Goal: Task Accomplishment & Management: Manage account settings

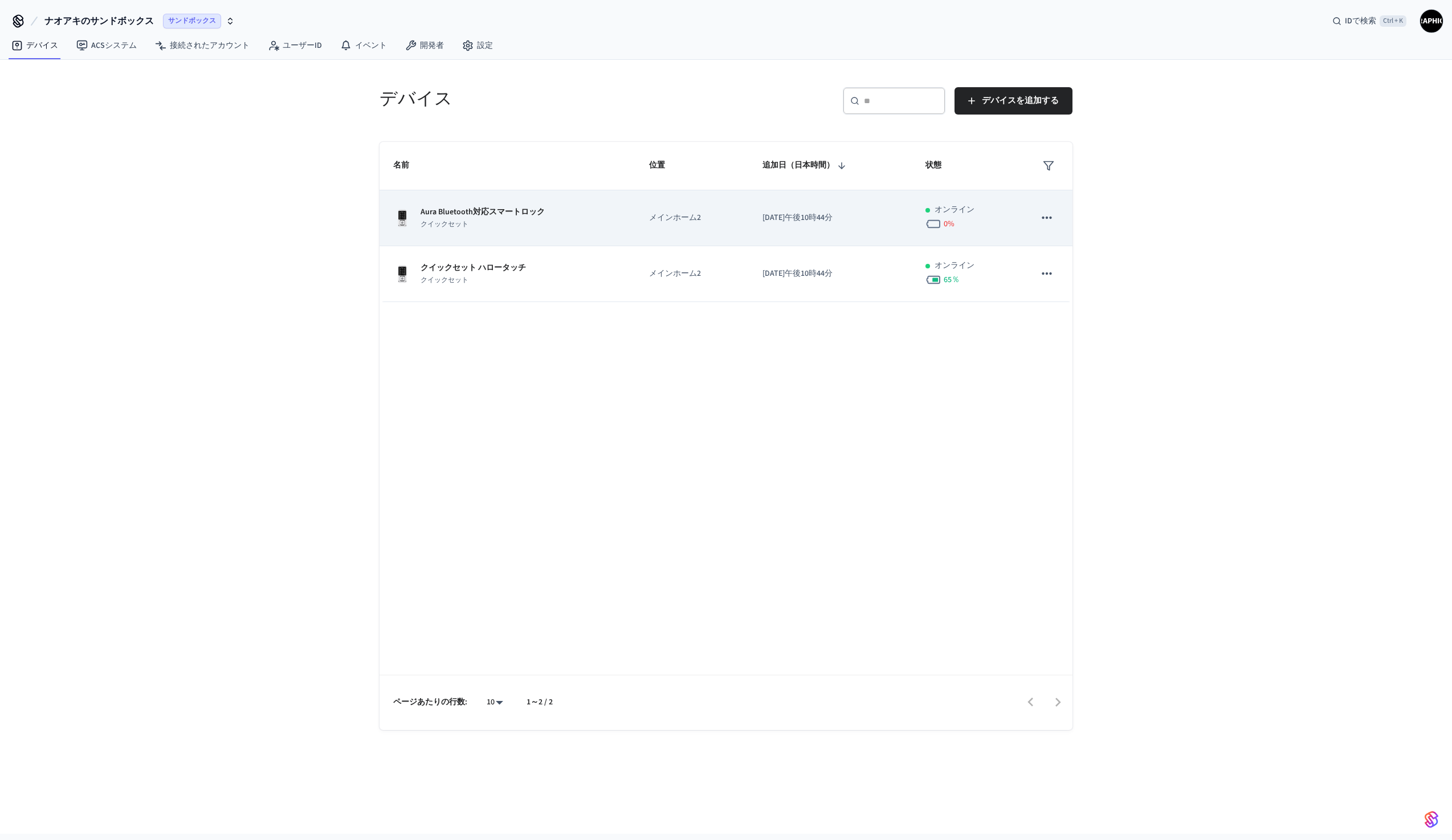
click at [439, 221] on font "クイックセット" at bounding box center [445, 224] width 48 height 10
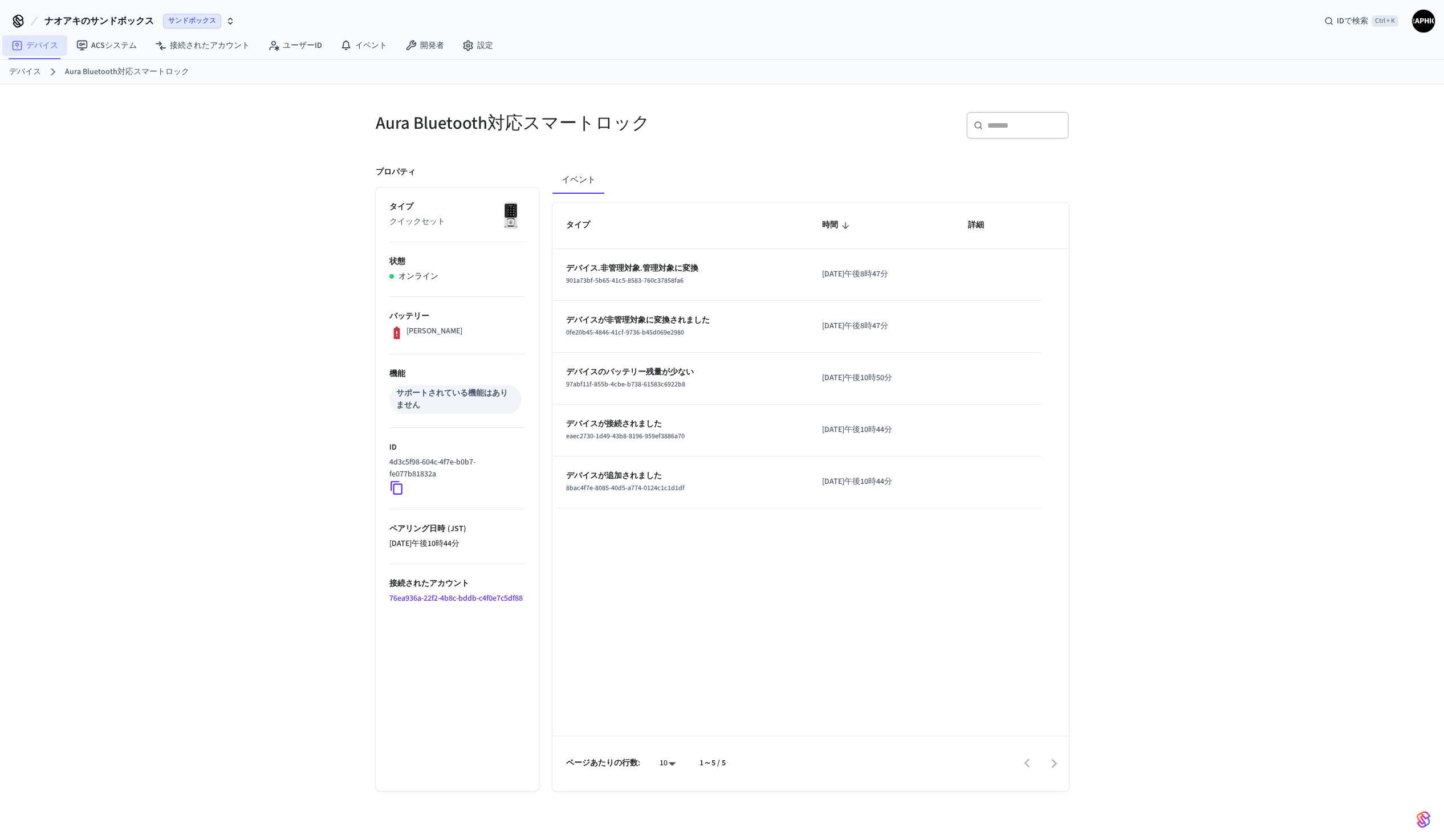
click at [35, 46] on font "デバイス" at bounding box center [42, 46] width 32 height 12
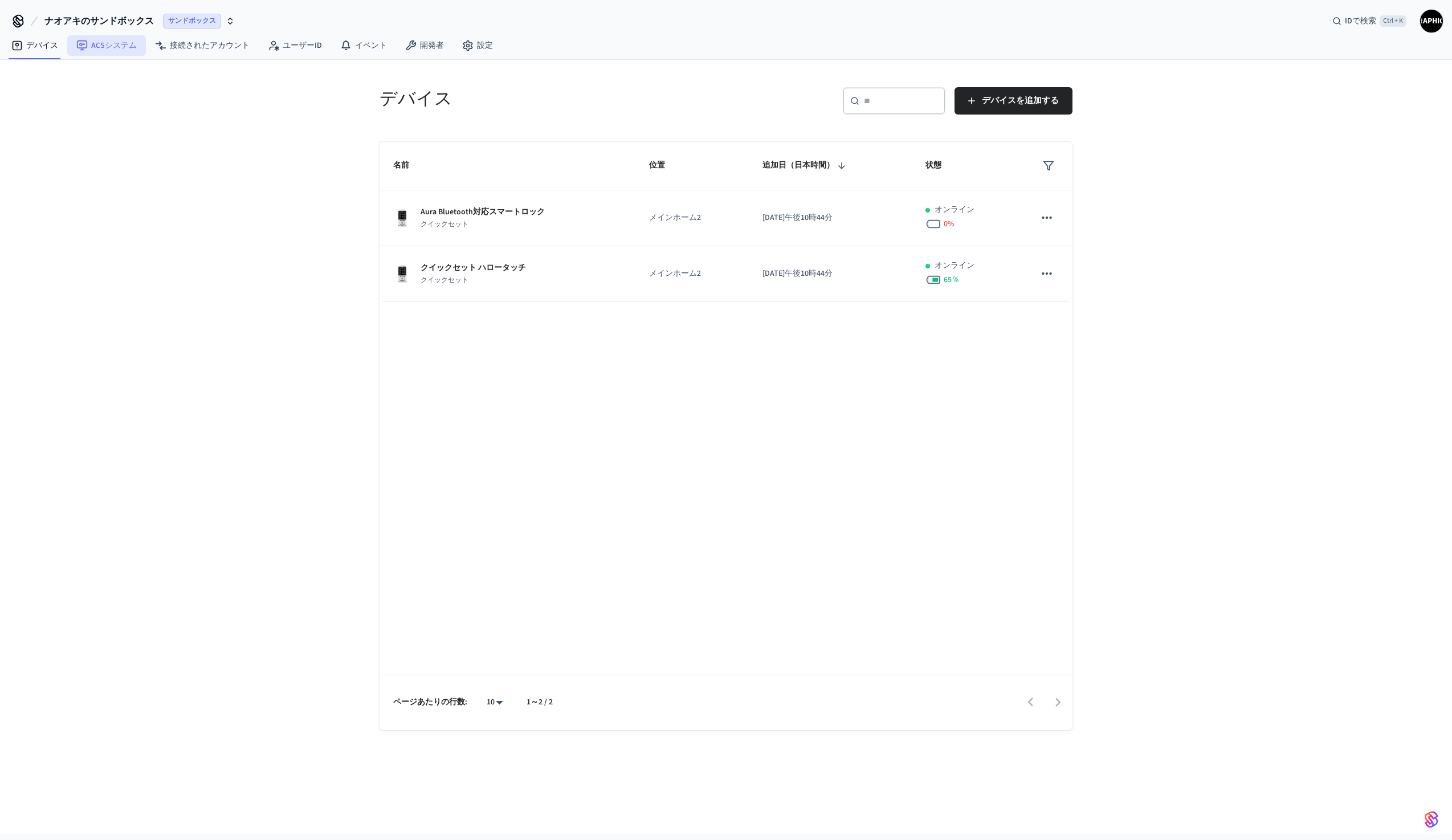
click at [113, 43] on font "ACSシステム" at bounding box center [113, 46] width 46 height 12
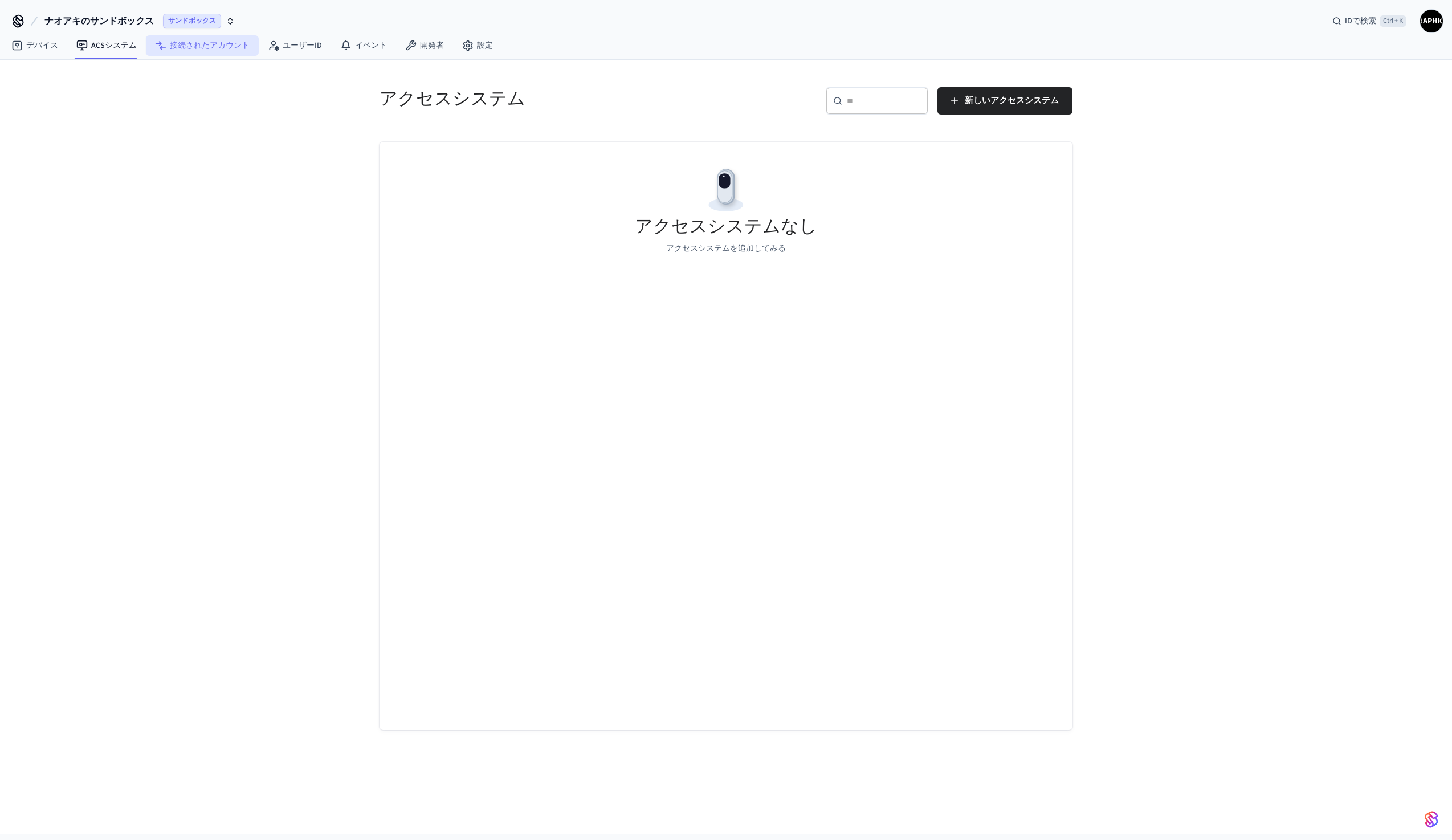
click at [201, 46] on font "接続されたアカウント" at bounding box center [209, 46] width 80 height 12
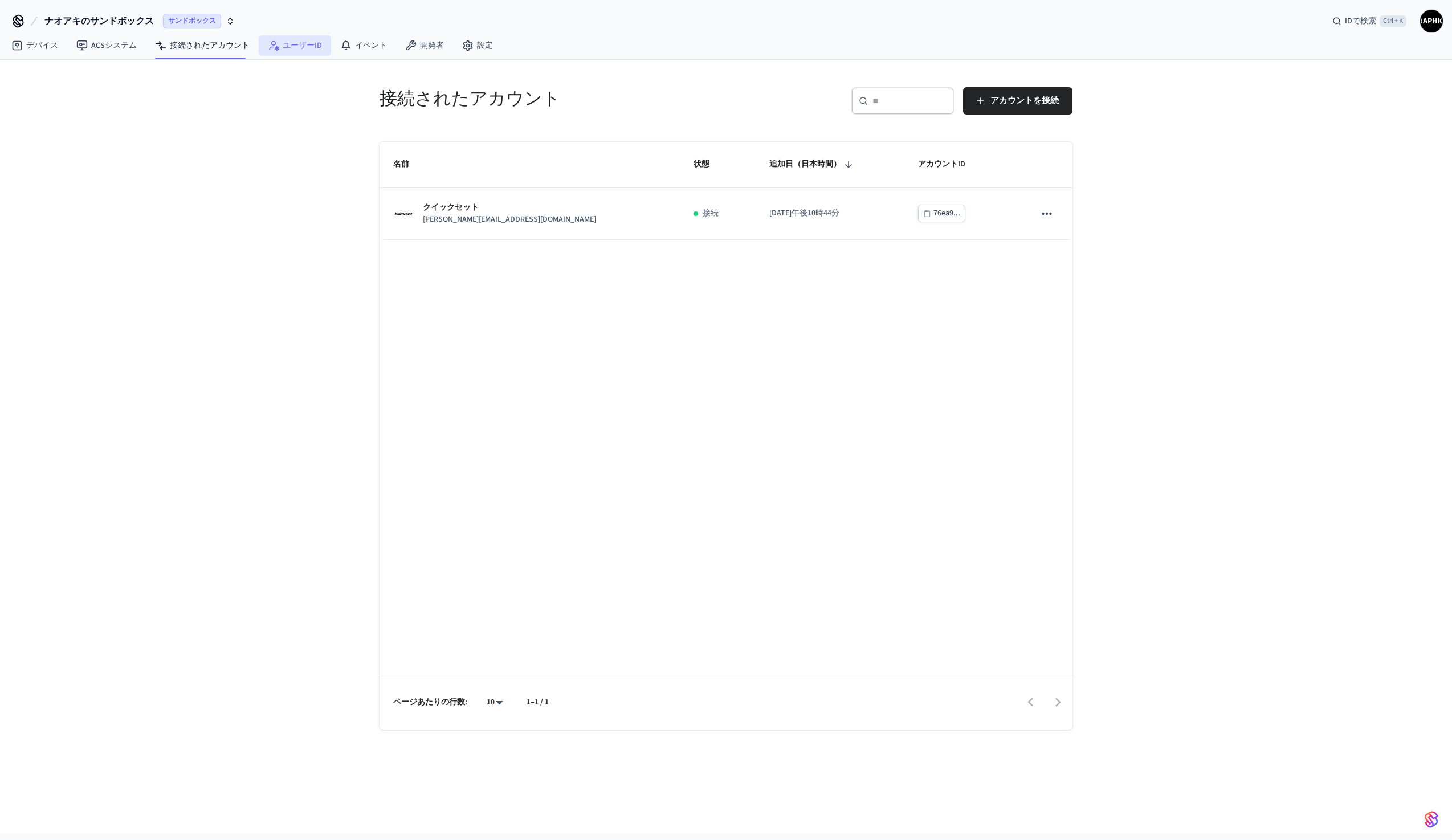
click at [285, 48] on font "ユーザーID" at bounding box center [302, 46] width 39 height 12
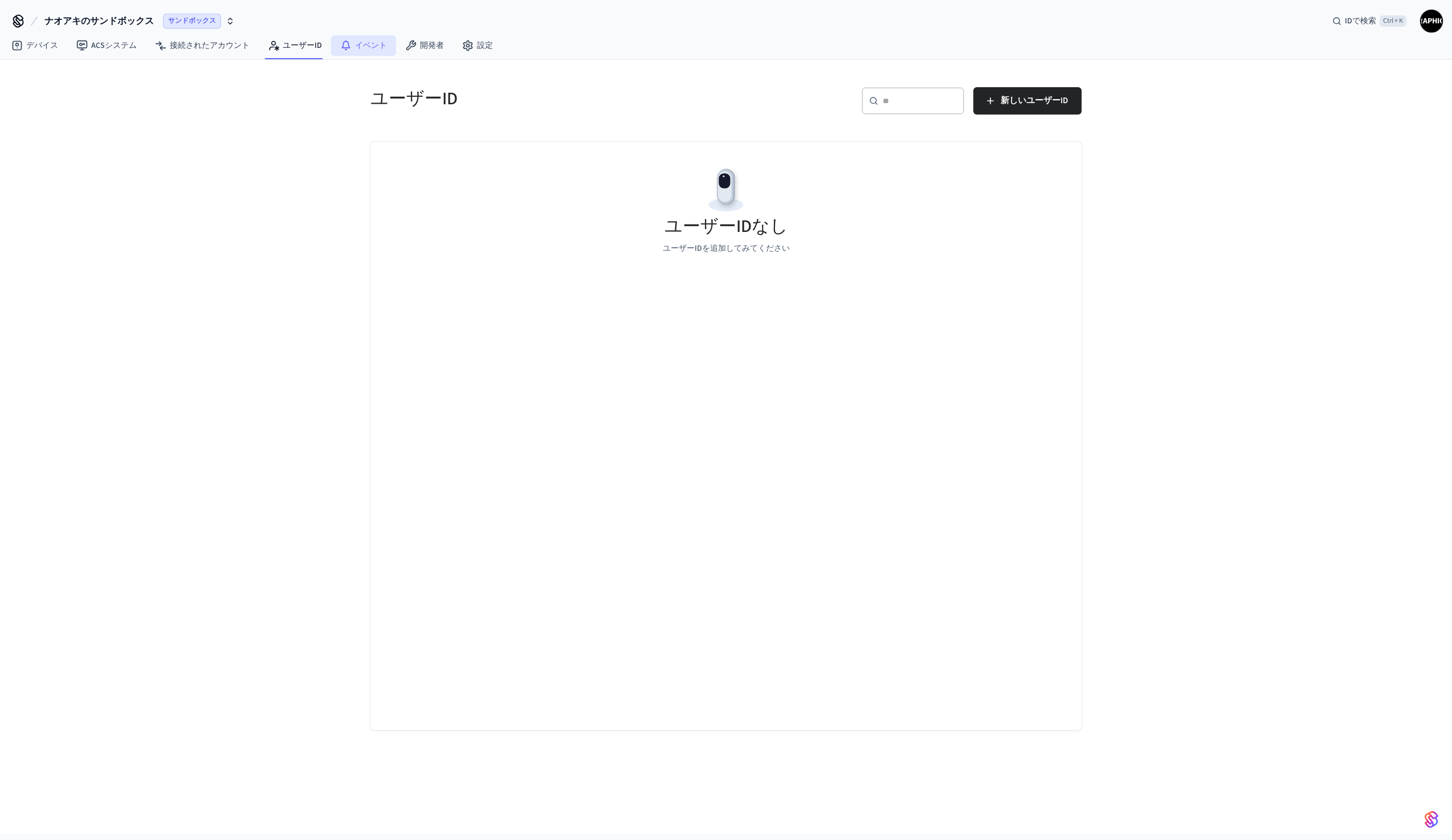
click at [355, 46] on font "イベント" at bounding box center [371, 46] width 32 height 12
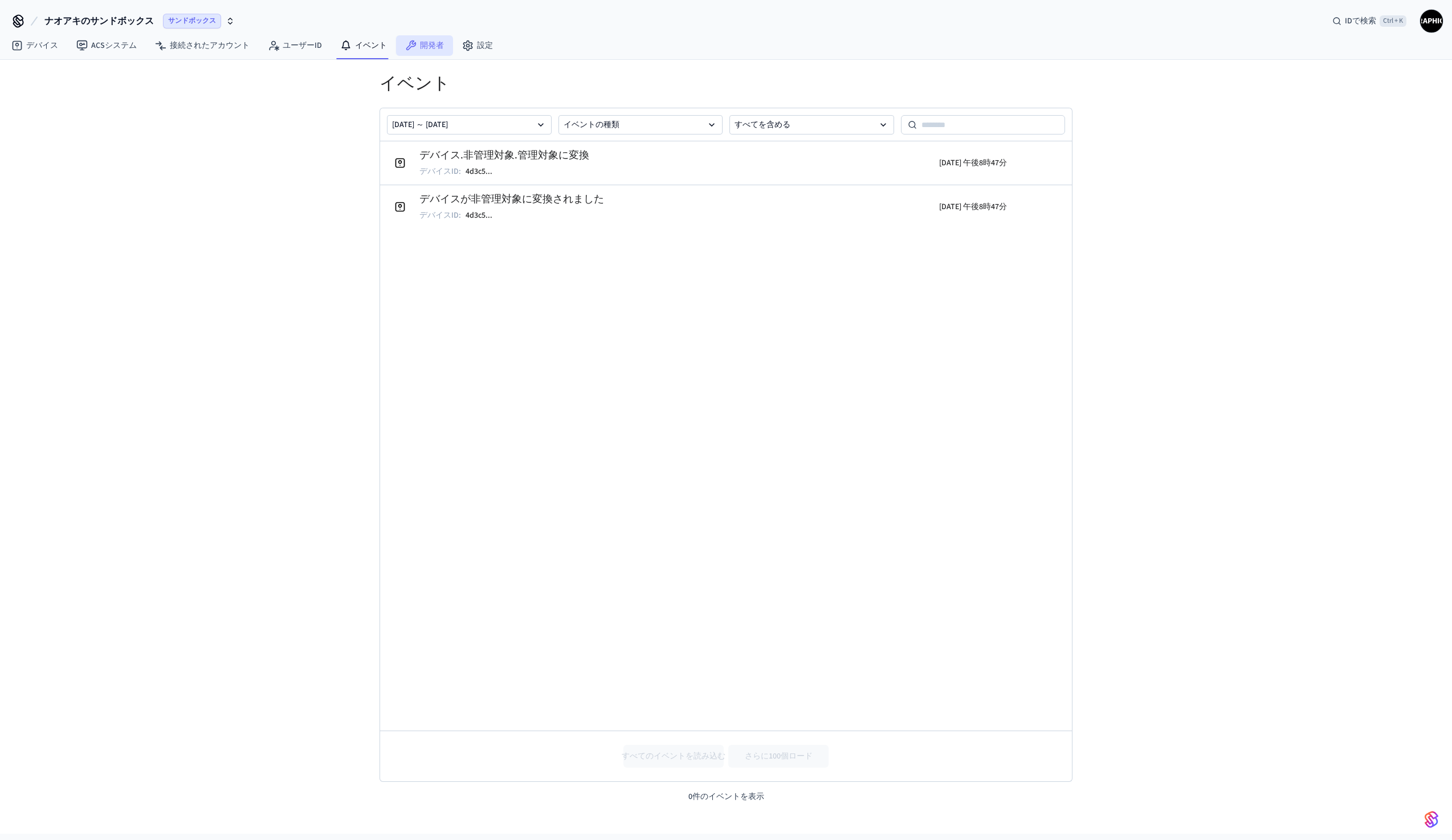
click at [427, 46] on font "開発者" at bounding box center [432, 46] width 24 height 12
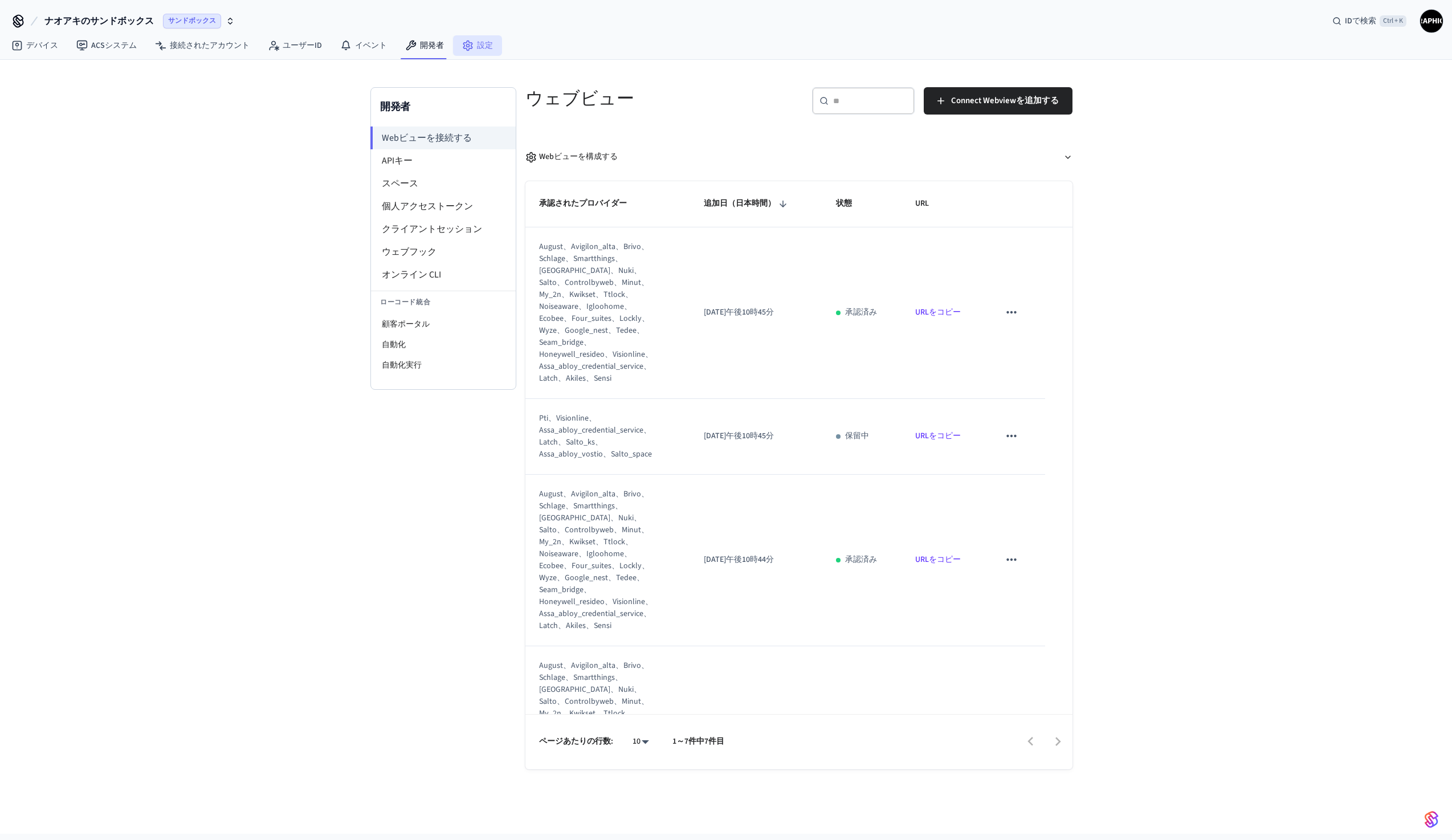
click at [479, 45] on font "設定" at bounding box center [485, 46] width 16 height 12
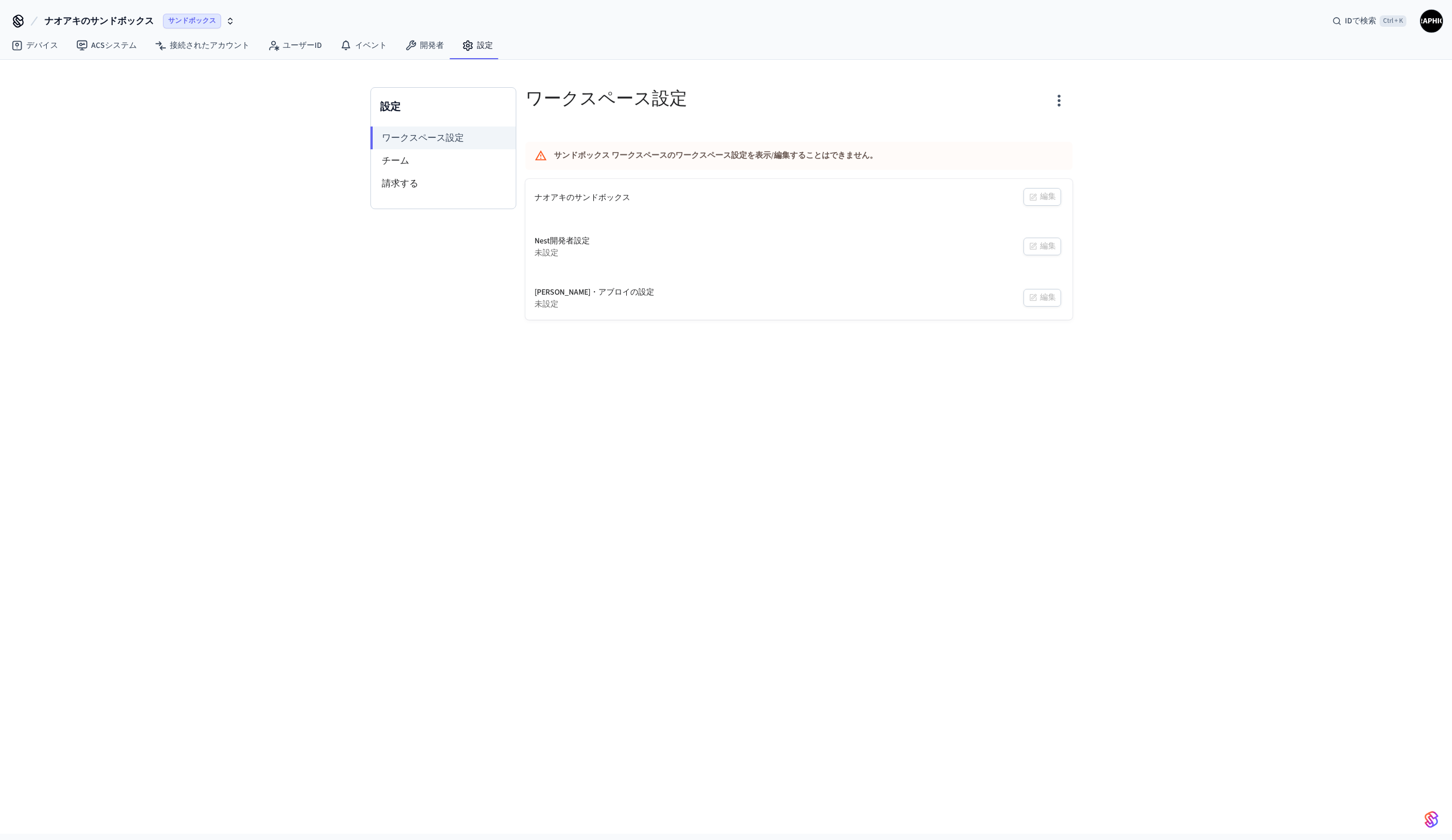
click at [1037, 197] on div "ナオアキのサンドボックス 編集" at bounding box center [799, 197] width 547 height 38
click at [545, 195] on font "ナオアキのサンドボックス" at bounding box center [582, 197] width 96 height 12
drag, startPoint x: 570, startPoint y: 232, endPoint x: 587, endPoint y: 248, distance: 23.3
click at [572, 234] on div "Nest開発者設定 未設定 編集" at bounding box center [799, 247] width 547 height 42
click at [582, 240] on font "Nest開発者設定" at bounding box center [562, 240] width 55 height 12
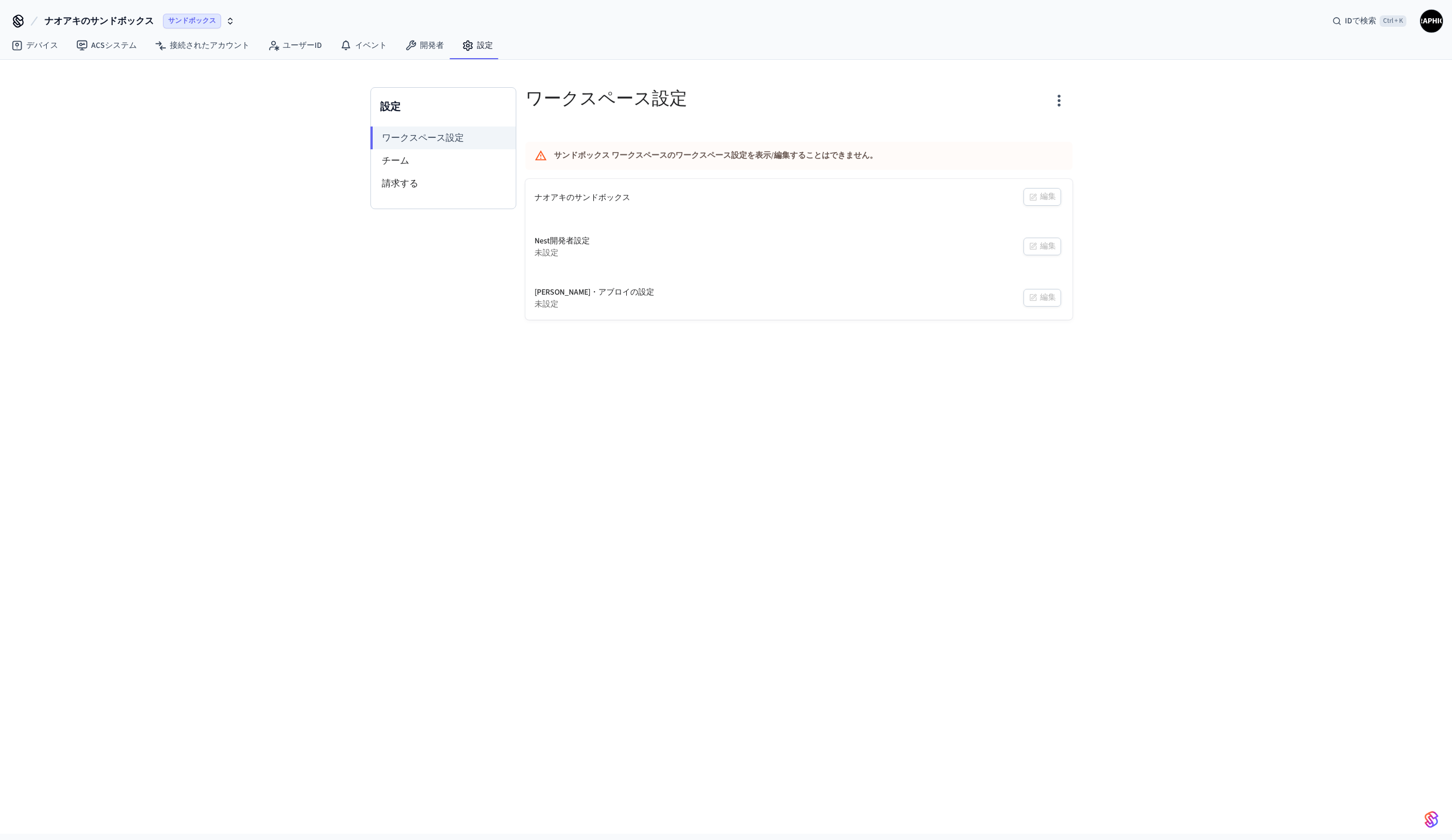
click at [1033, 243] on div "Nest開発者設定 未設定 編集" at bounding box center [799, 247] width 547 height 42
click at [1030, 201] on div "ナオアキのサンドボックス 編集" at bounding box center [799, 197] width 547 height 38
click at [1057, 83] on button "button" at bounding box center [1059, 100] width 27 height 46
click at [1038, 146] on font "サンドボックスをリセット" at bounding box center [1006, 147] width 96 height 12
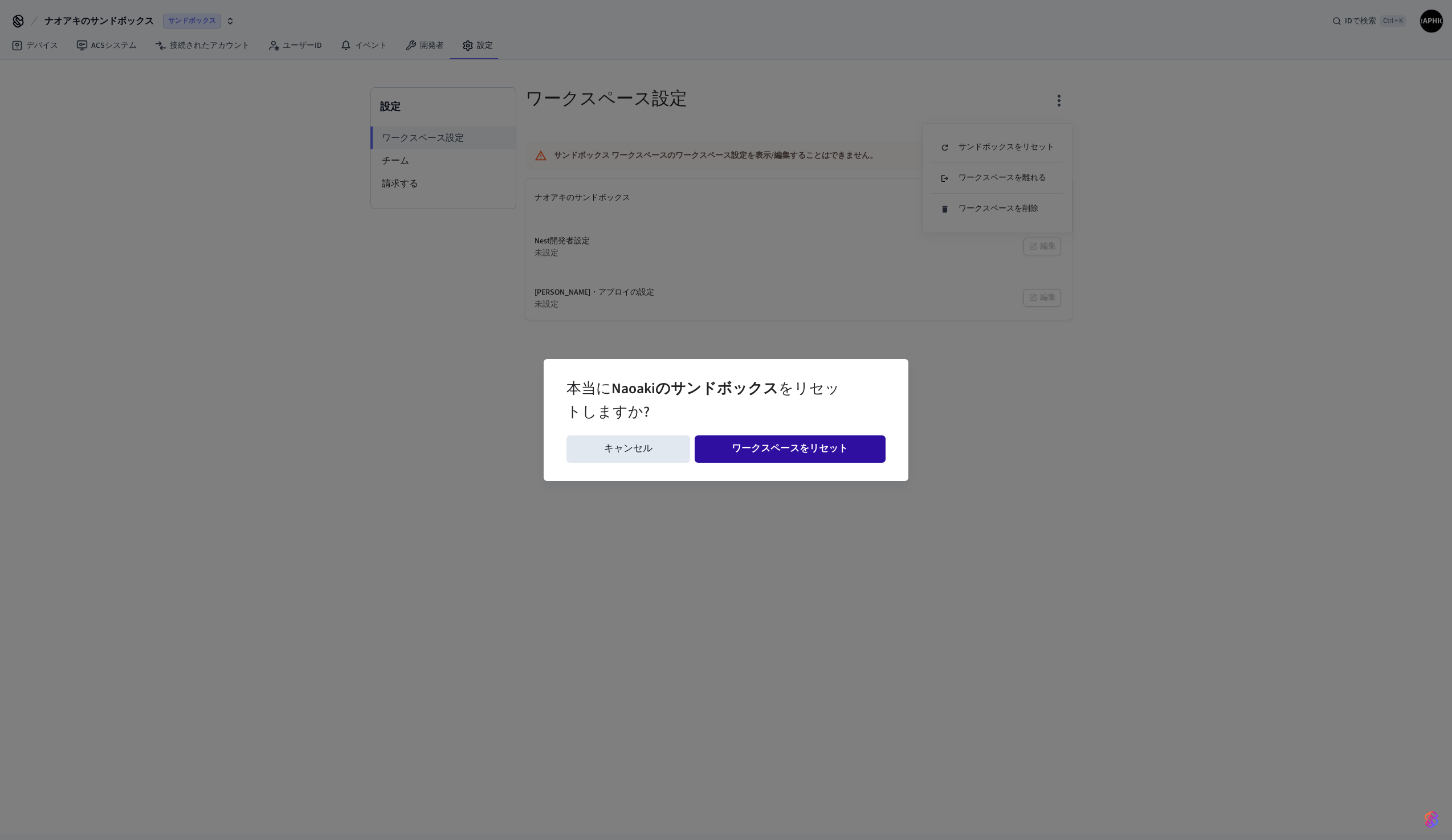
click at [743, 449] on font "ワークスペースをリセット" at bounding box center [790, 448] width 116 height 13
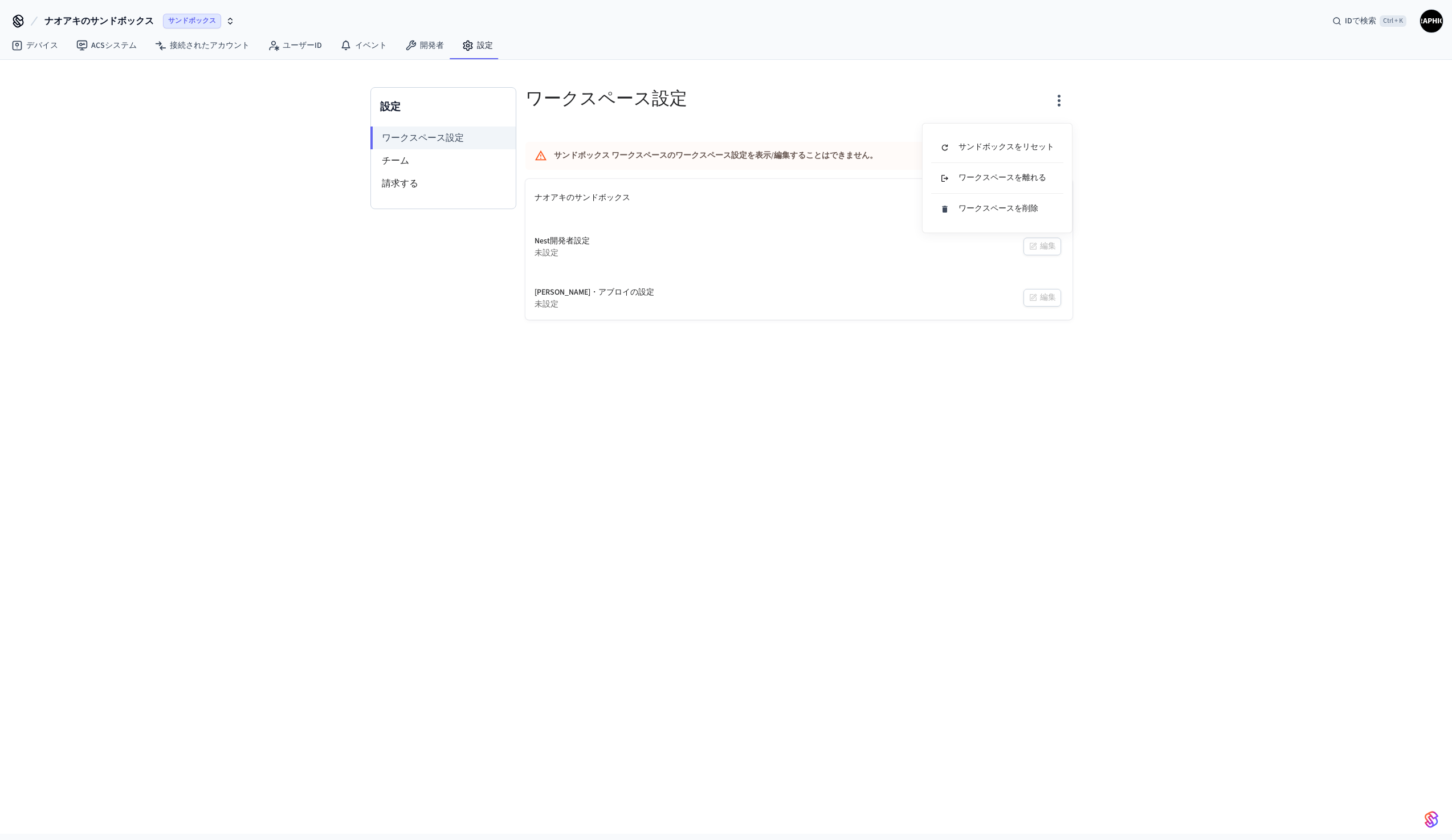
click at [28, 47] on div at bounding box center [726, 420] width 1452 height 840
click at [28, 47] on font "デバイス" at bounding box center [42, 46] width 32 height 12
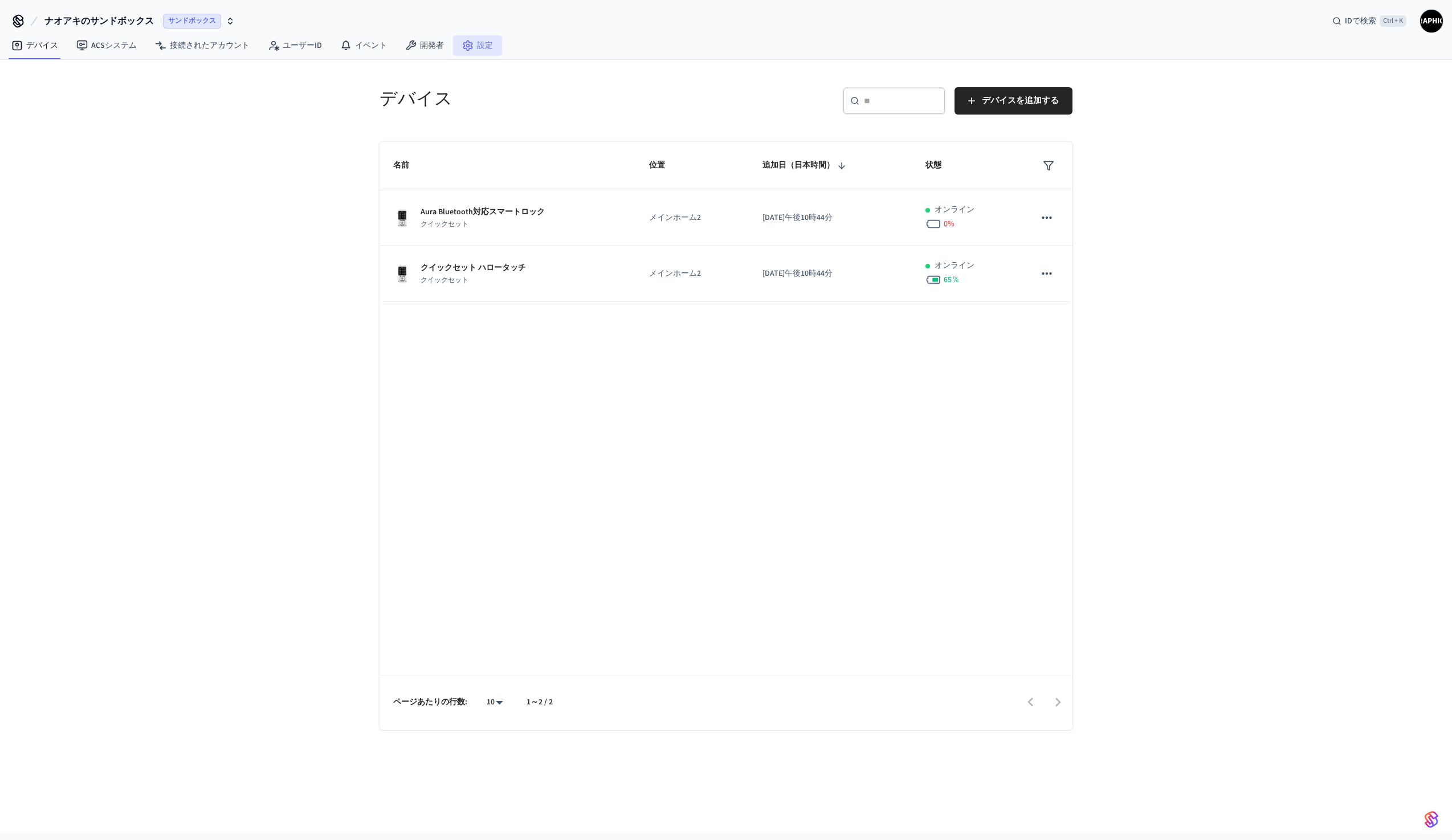
click at [481, 50] on font "設定" at bounding box center [485, 46] width 16 height 12
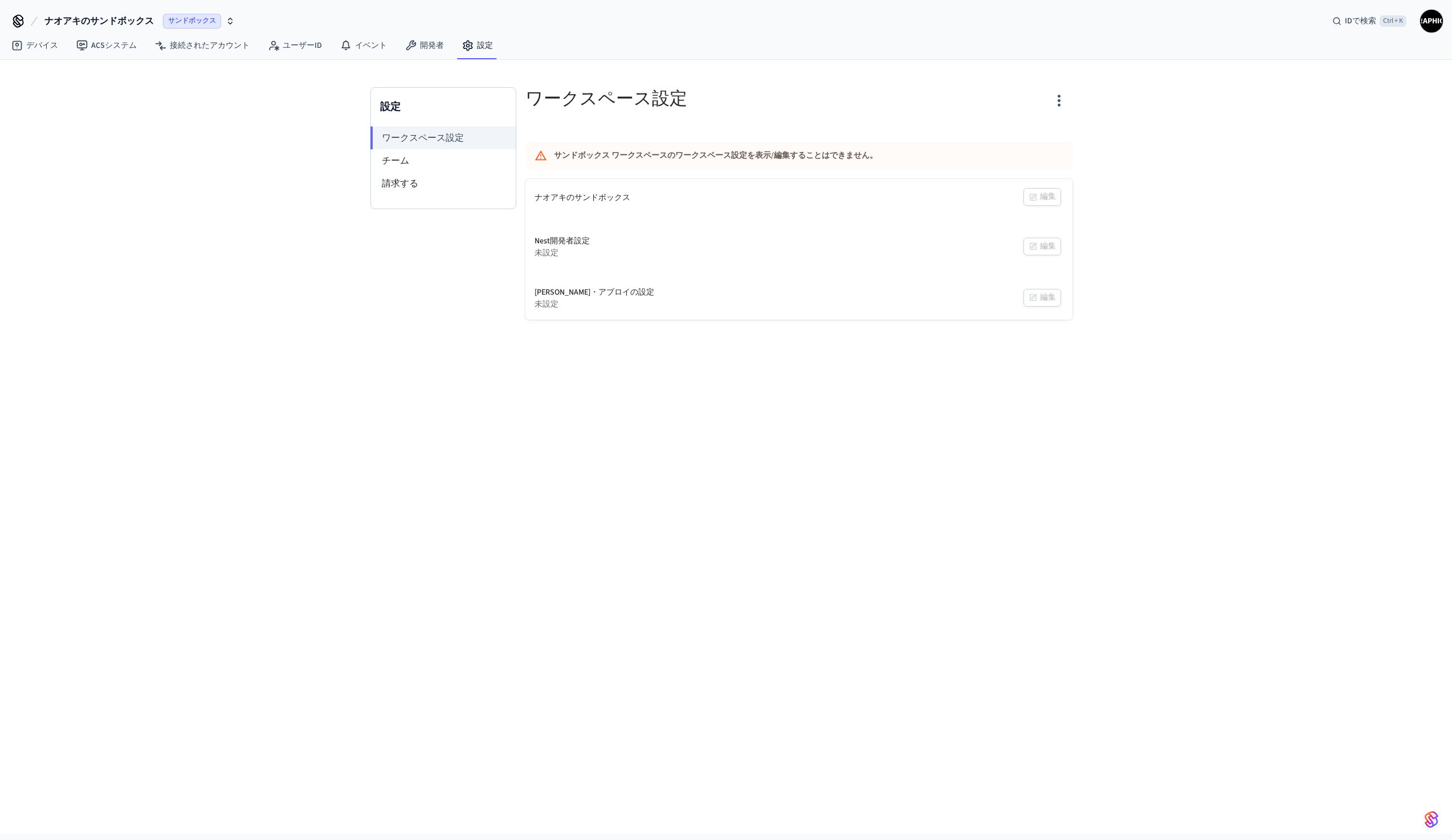
click at [1060, 98] on icon "button" at bounding box center [1060, 101] width 18 height 18
click at [1034, 149] on font "サンドボックスをリセット" at bounding box center [1006, 147] width 96 height 12
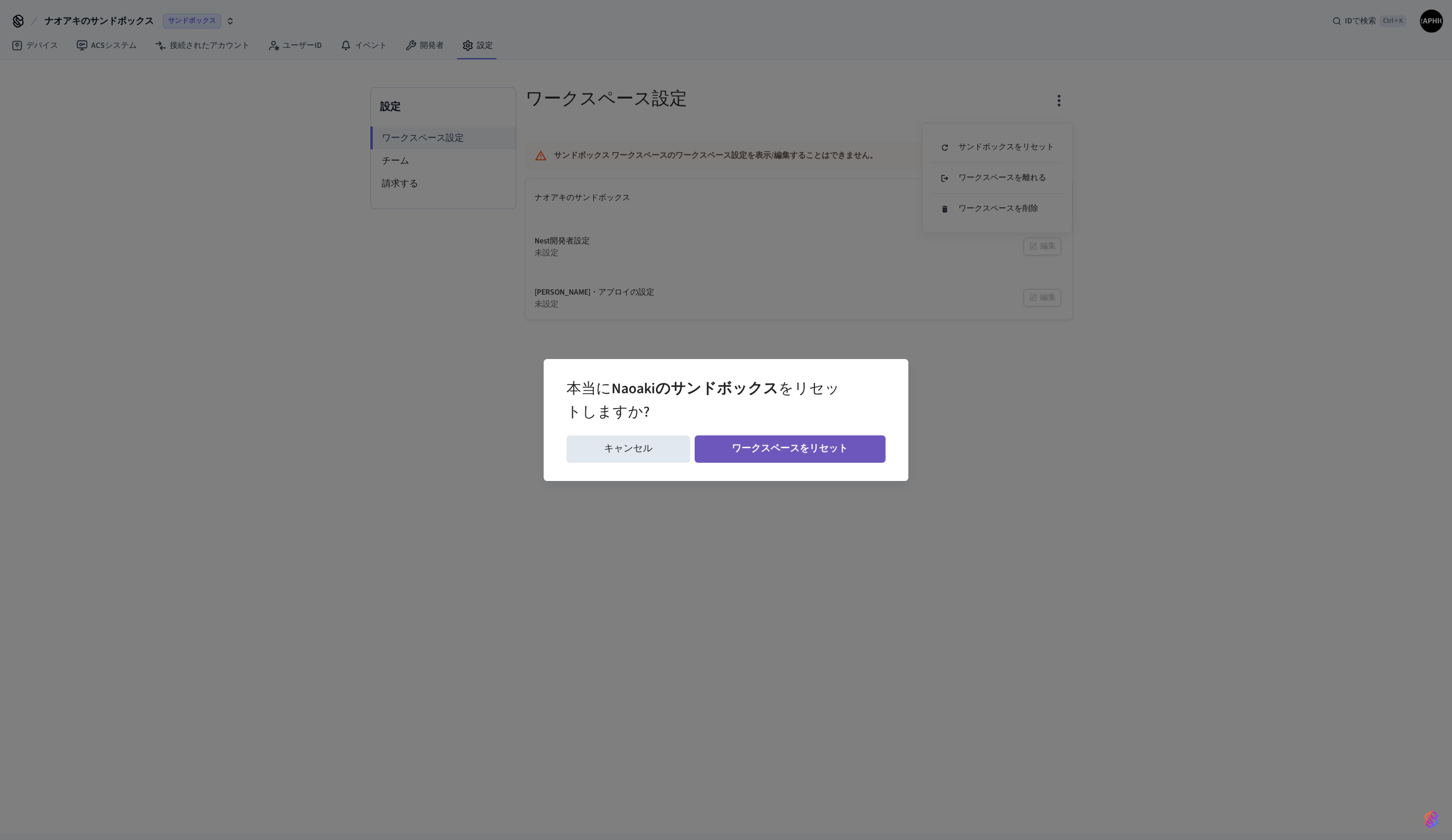
click at [809, 445] on font "ワークスペースをリセット" at bounding box center [790, 448] width 116 height 13
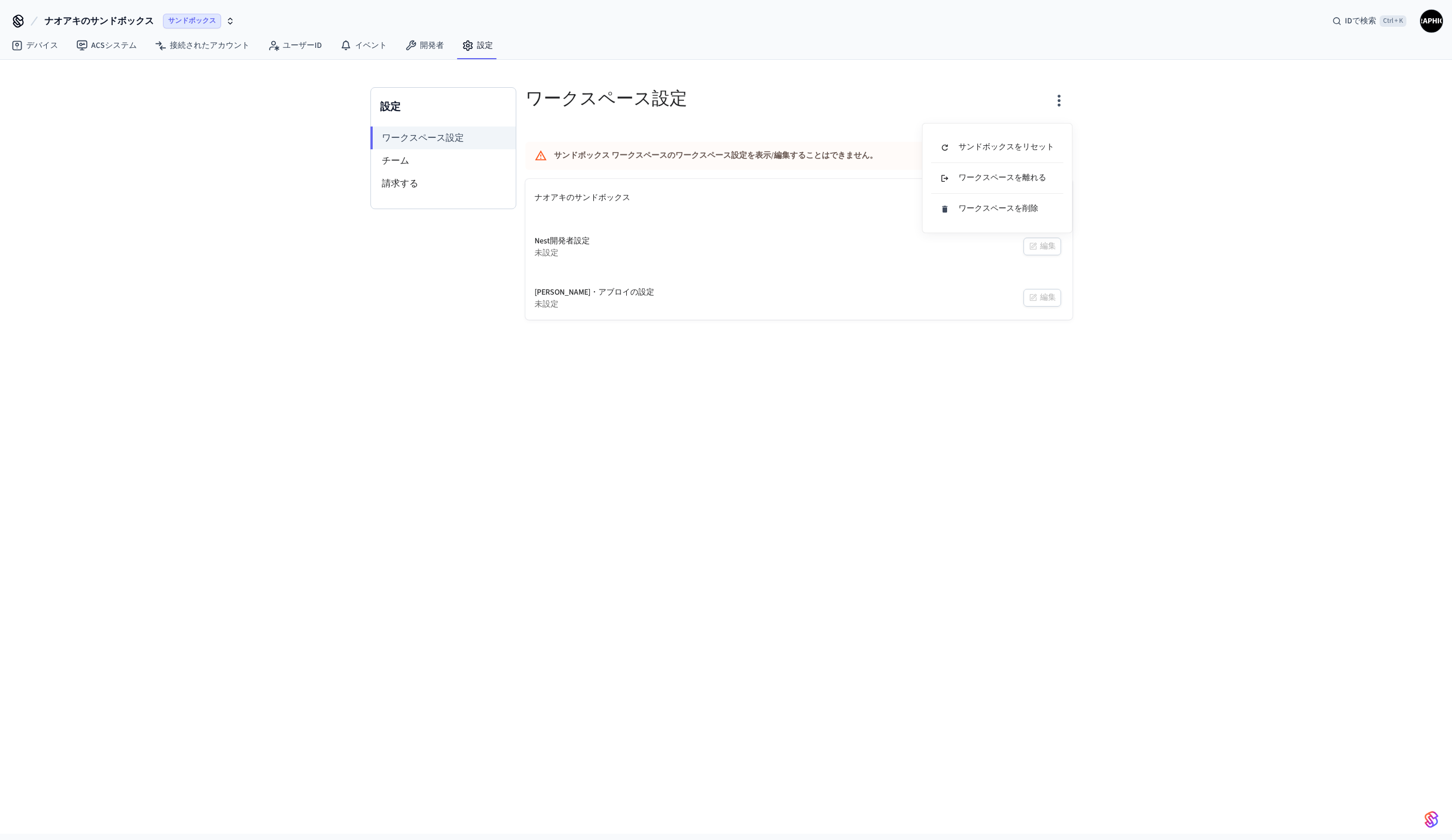
click at [399, 162] on div at bounding box center [726, 420] width 1452 height 840
click at [402, 163] on font "チーム" at bounding box center [395, 161] width 28 height 13
click at [404, 186] on font "請求する" at bounding box center [399, 183] width 37 height 13
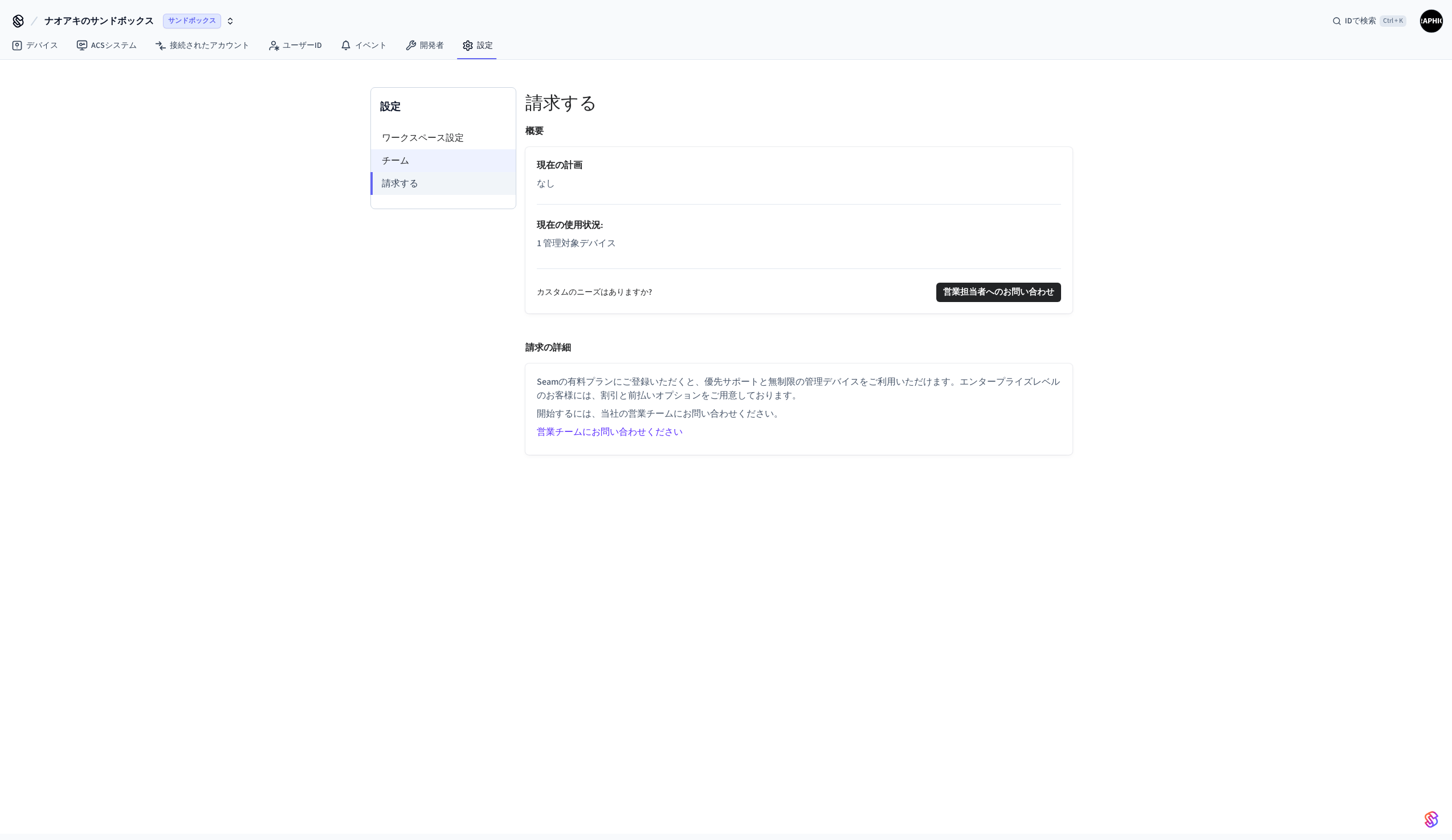
click at [402, 155] on font "チーム" at bounding box center [395, 161] width 28 height 13
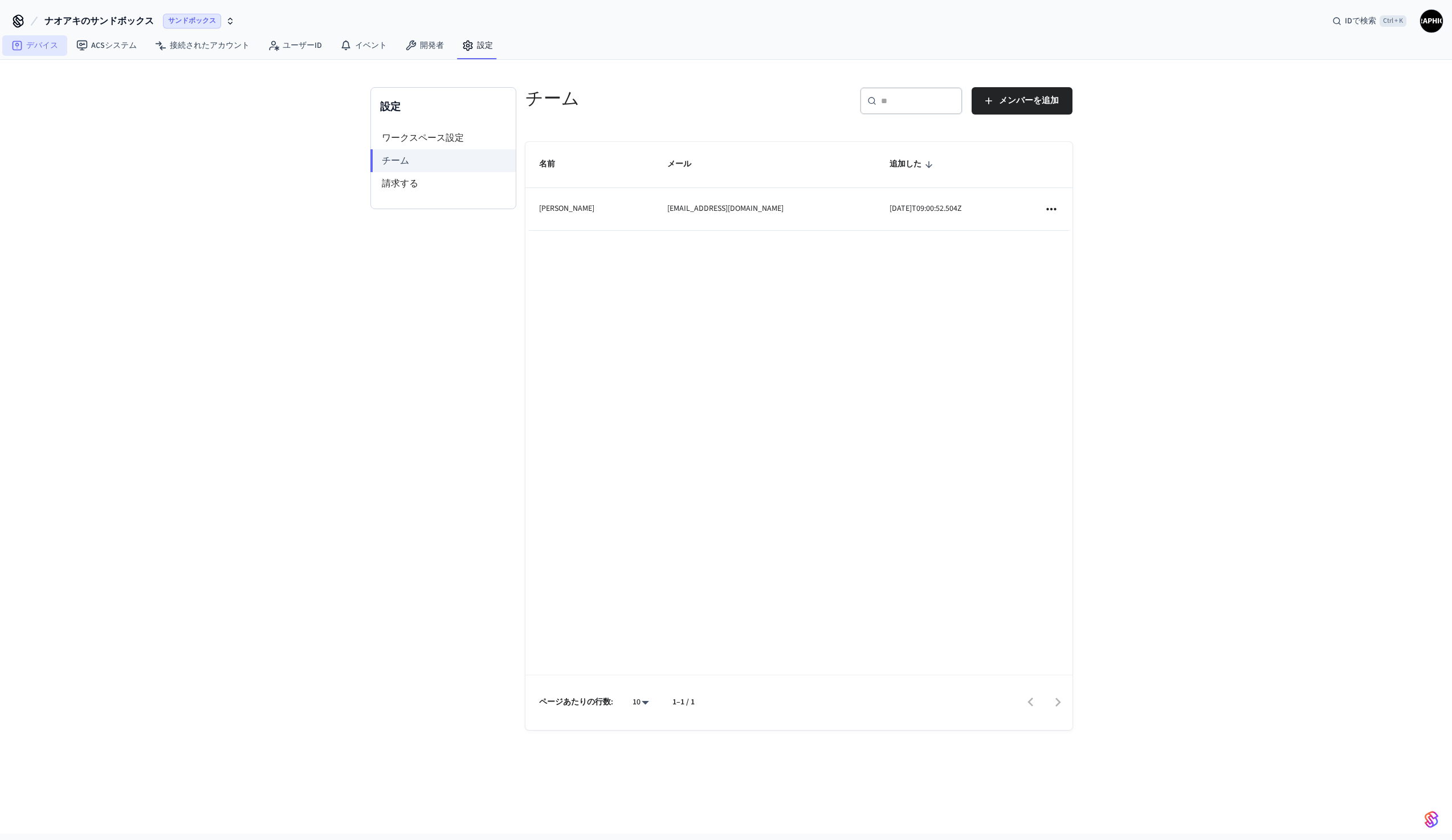
click at [40, 52] on link "デバイス" at bounding box center [35, 46] width 65 height 21
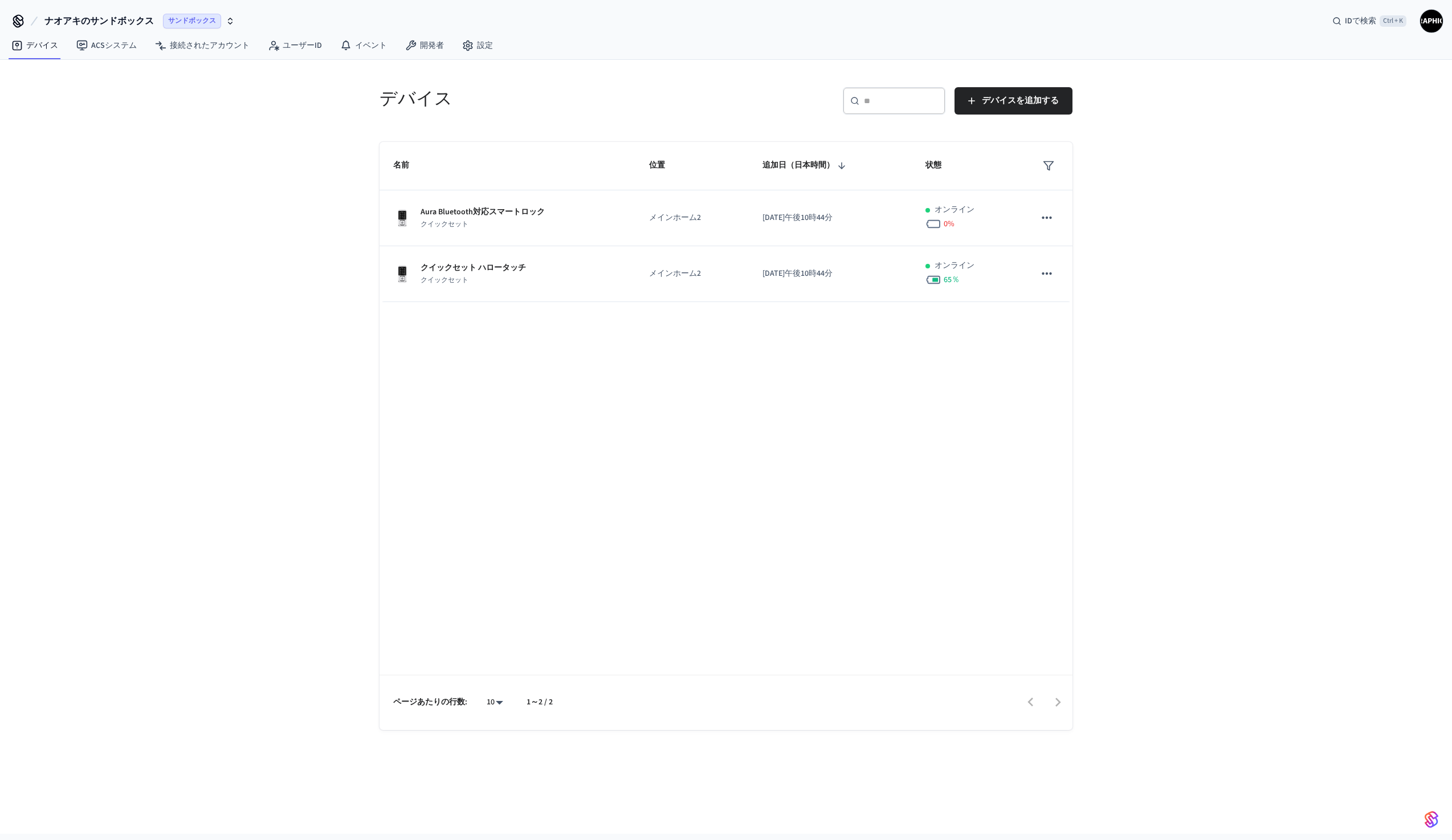
click at [89, 18] on font "ナオアキのサンドボックス" at bounding box center [99, 21] width 109 height 13
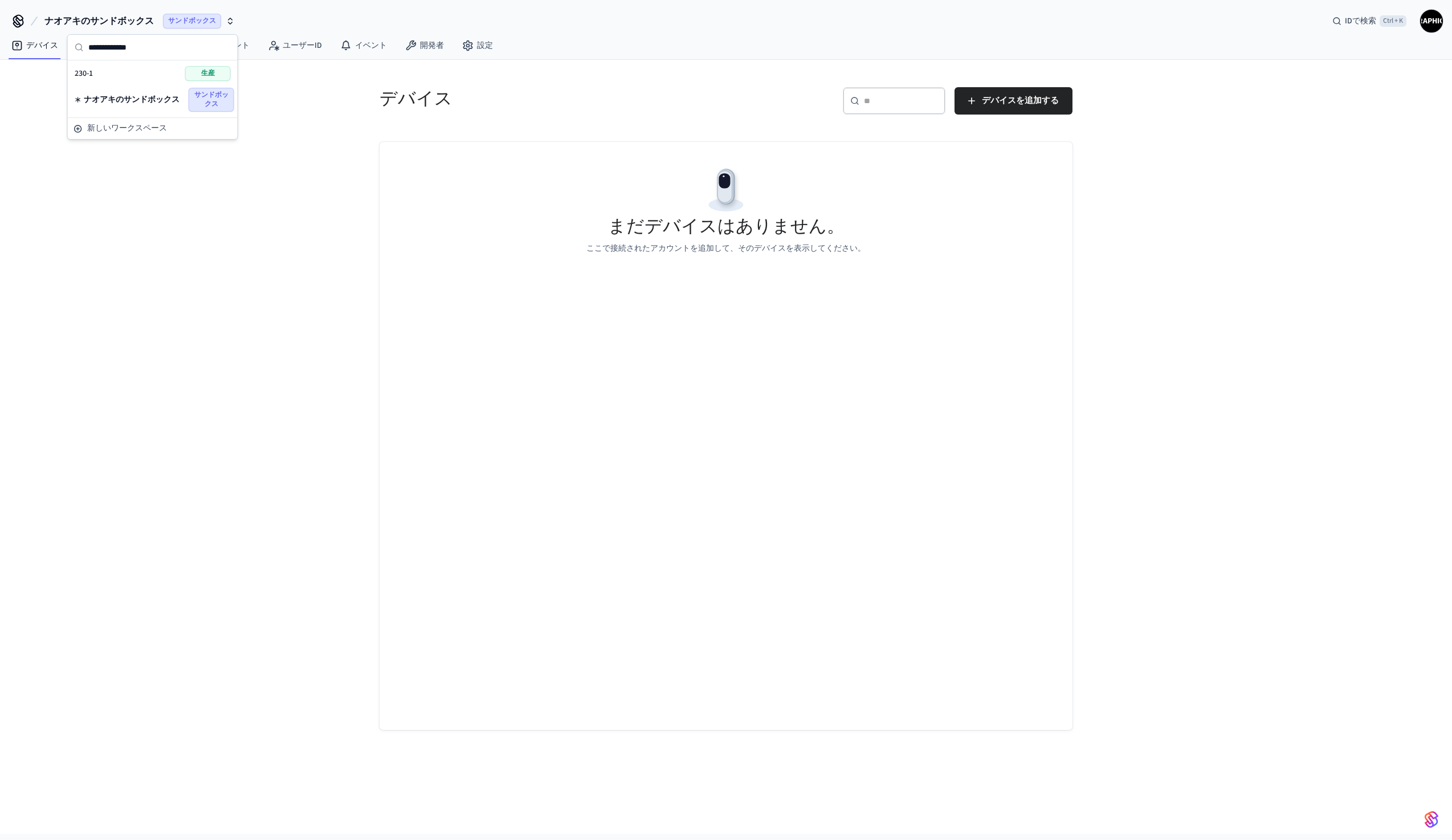
click at [208, 96] on font "サンドボックス" at bounding box center [212, 99] width 34 height 19
click at [34, 46] on font "デバイス" at bounding box center [42, 46] width 32 height 12
click at [114, 49] on font "ACSシステム" at bounding box center [113, 46] width 46 height 12
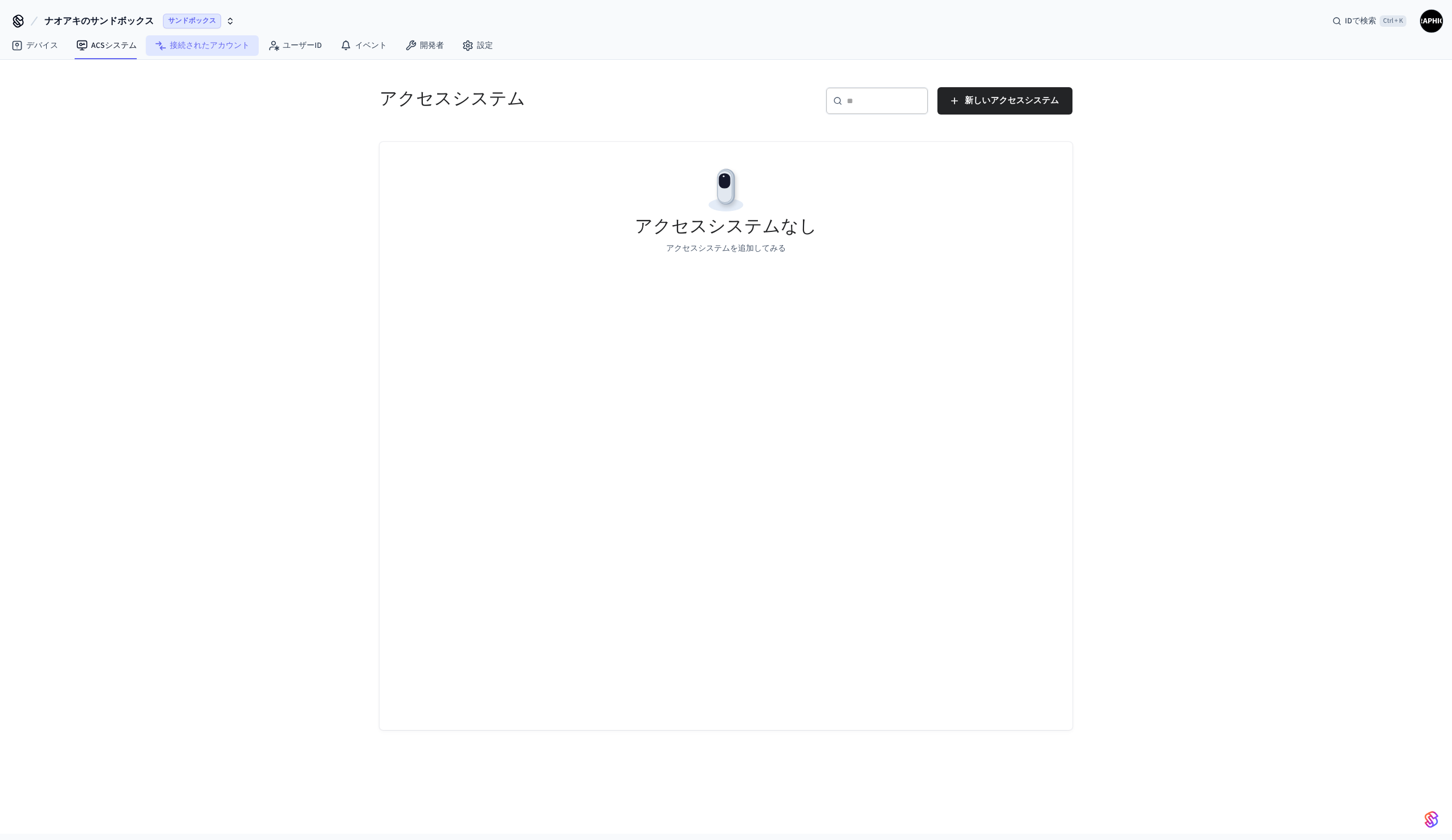
click at [203, 45] on font "接続されたアカウント" at bounding box center [209, 46] width 80 height 12
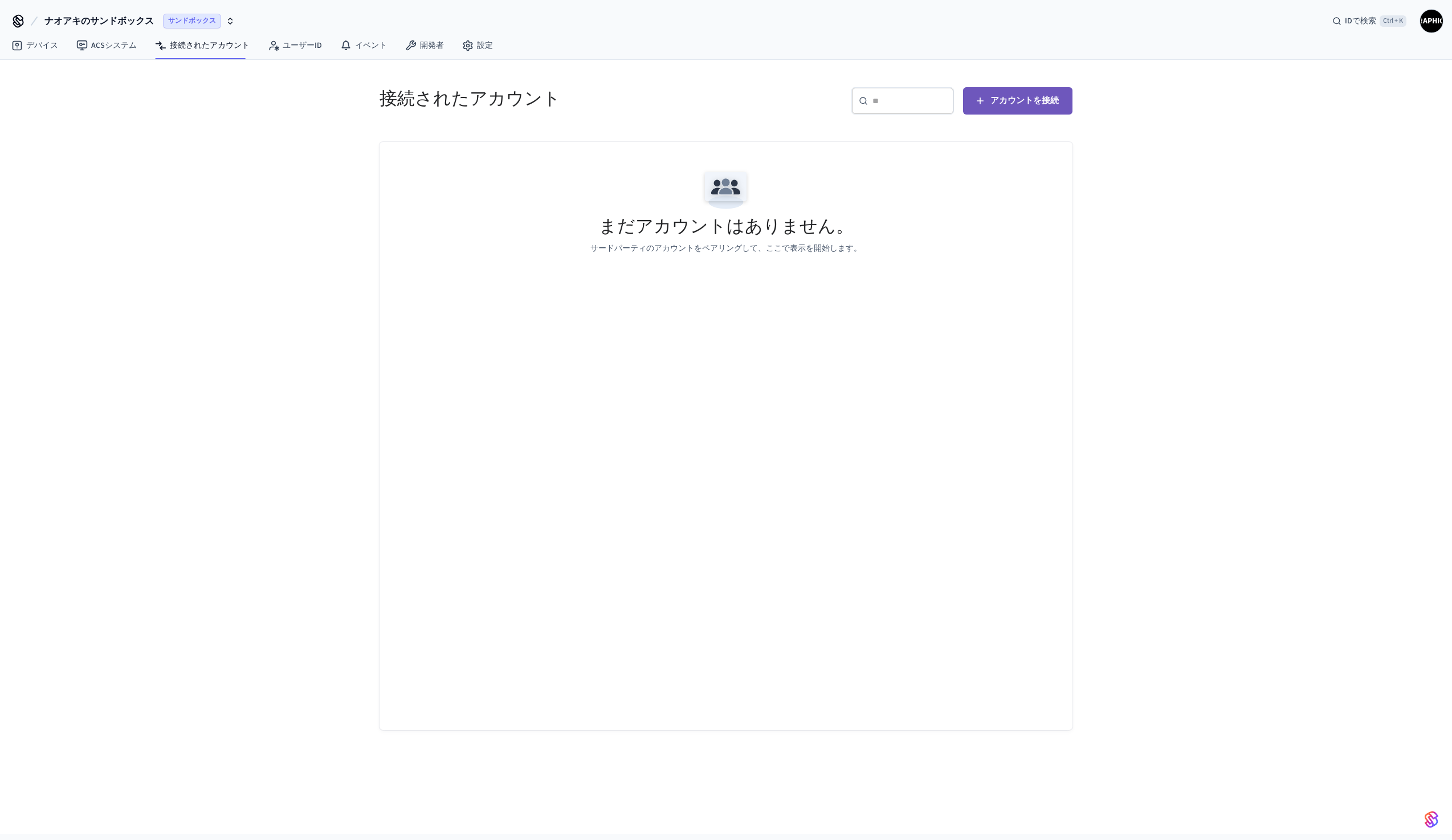
click at [1040, 97] on font "アカウントを接続" at bounding box center [1025, 100] width 69 height 12
click at [1005, 102] on font "アカウントを接続" at bounding box center [1025, 100] width 69 height 12
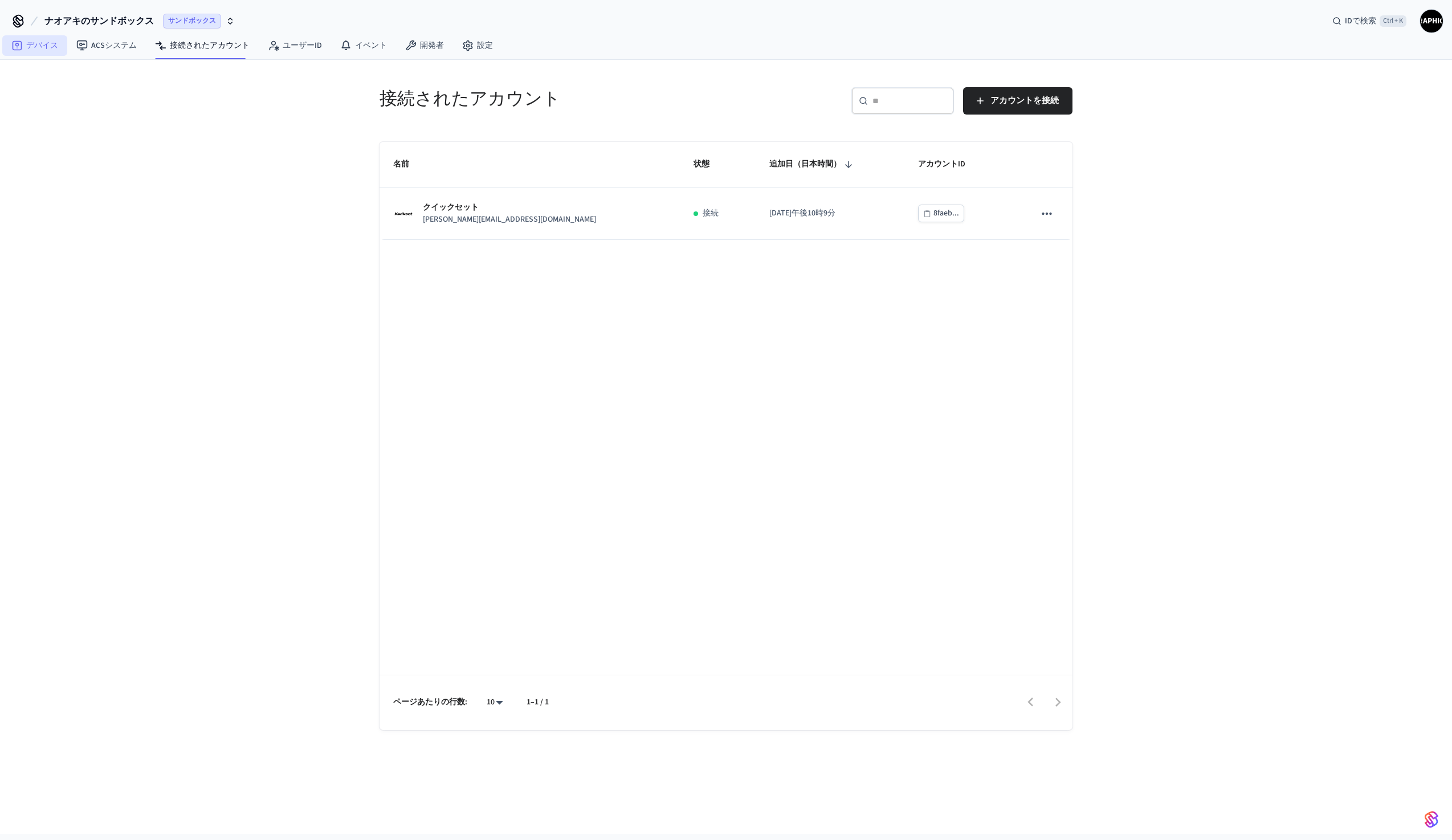
click at [43, 49] on font "デバイス" at bounding box center [42, 46] width 32 height 12
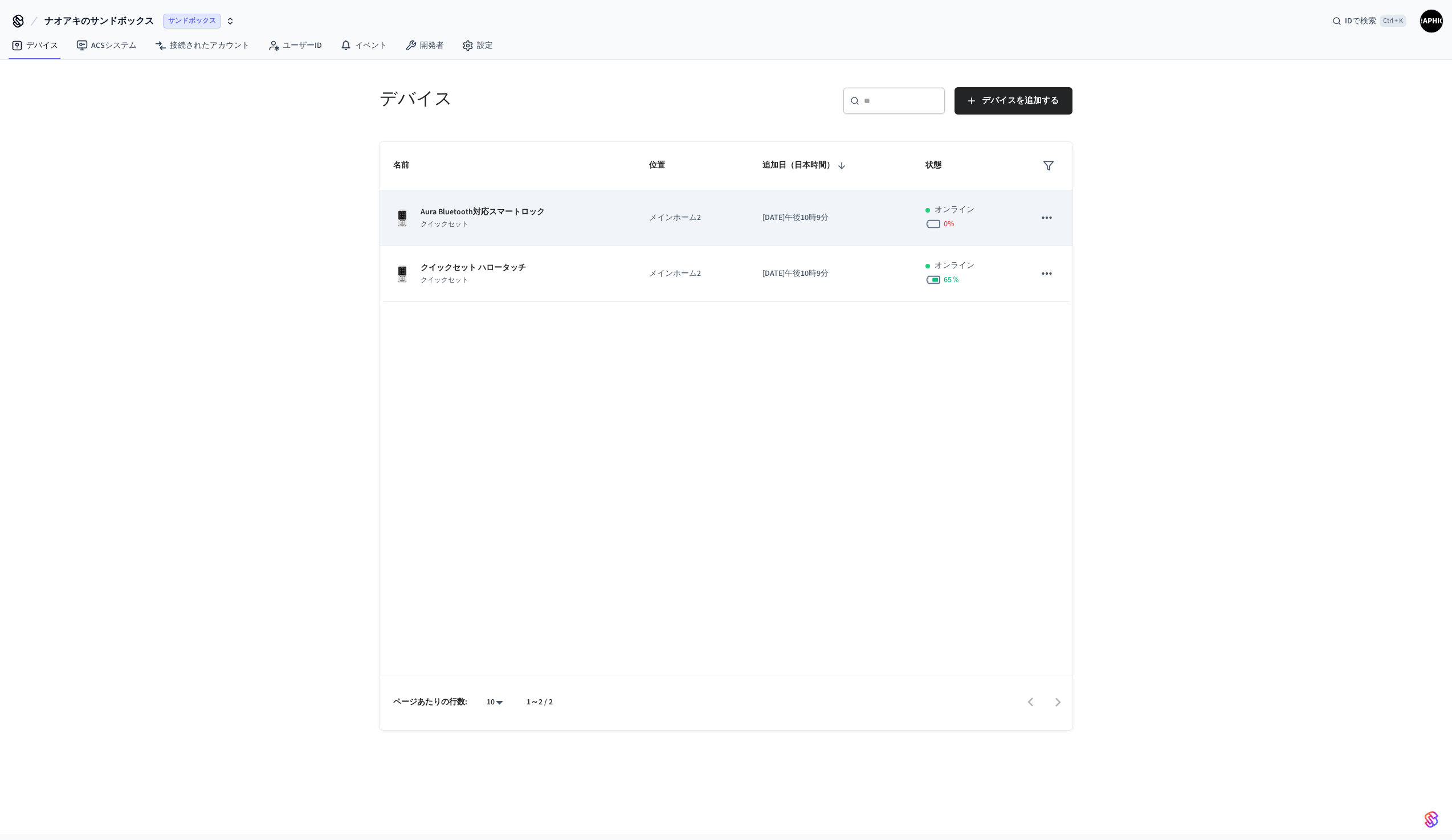
click at [1045, 217] on icon "粘着テーブル" at bounding box center [1046, 217] width 10 height 3
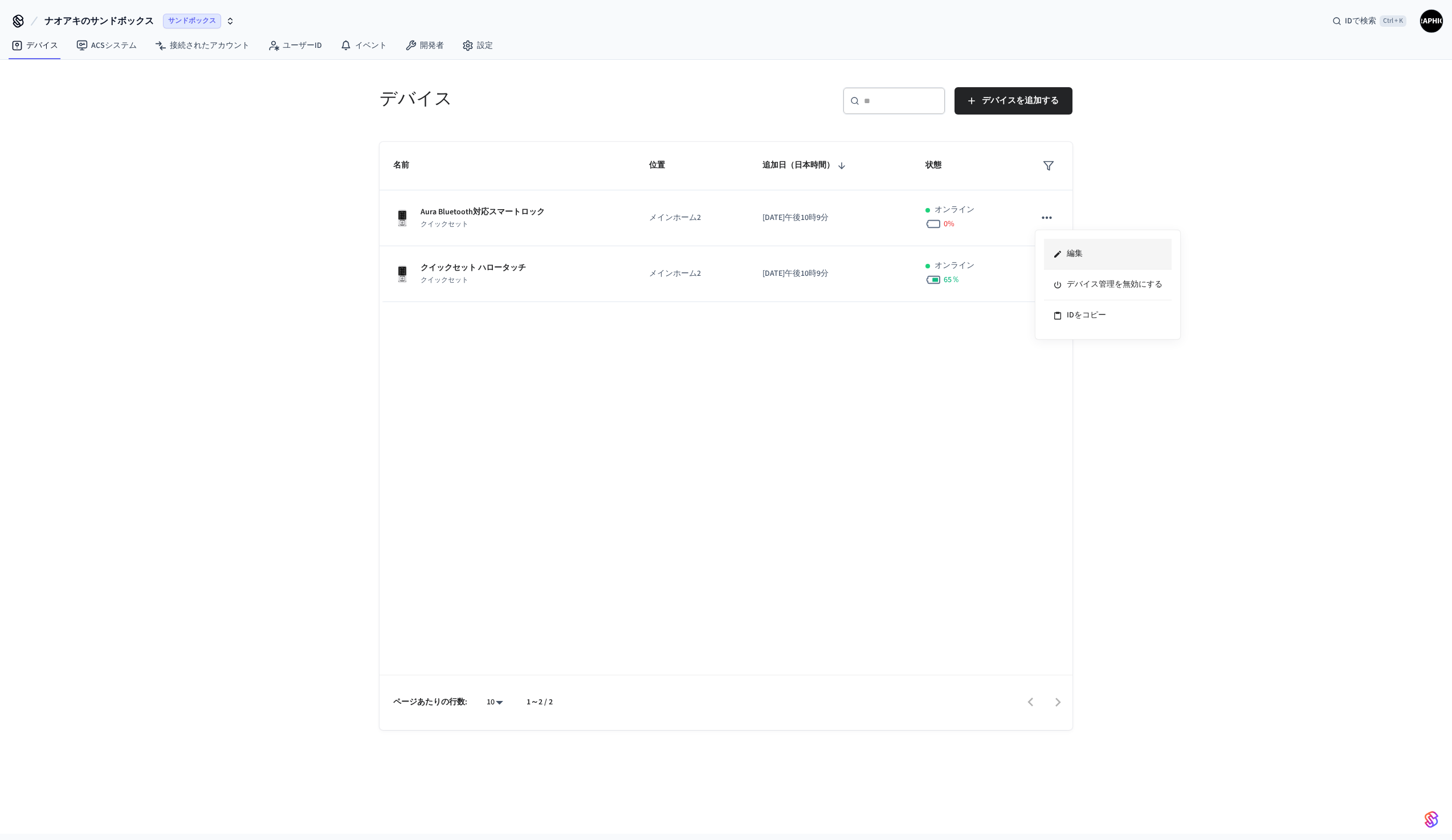
click at [1070, 250] on font "編集" at bounding box center [1075, 253] width 16 height 12
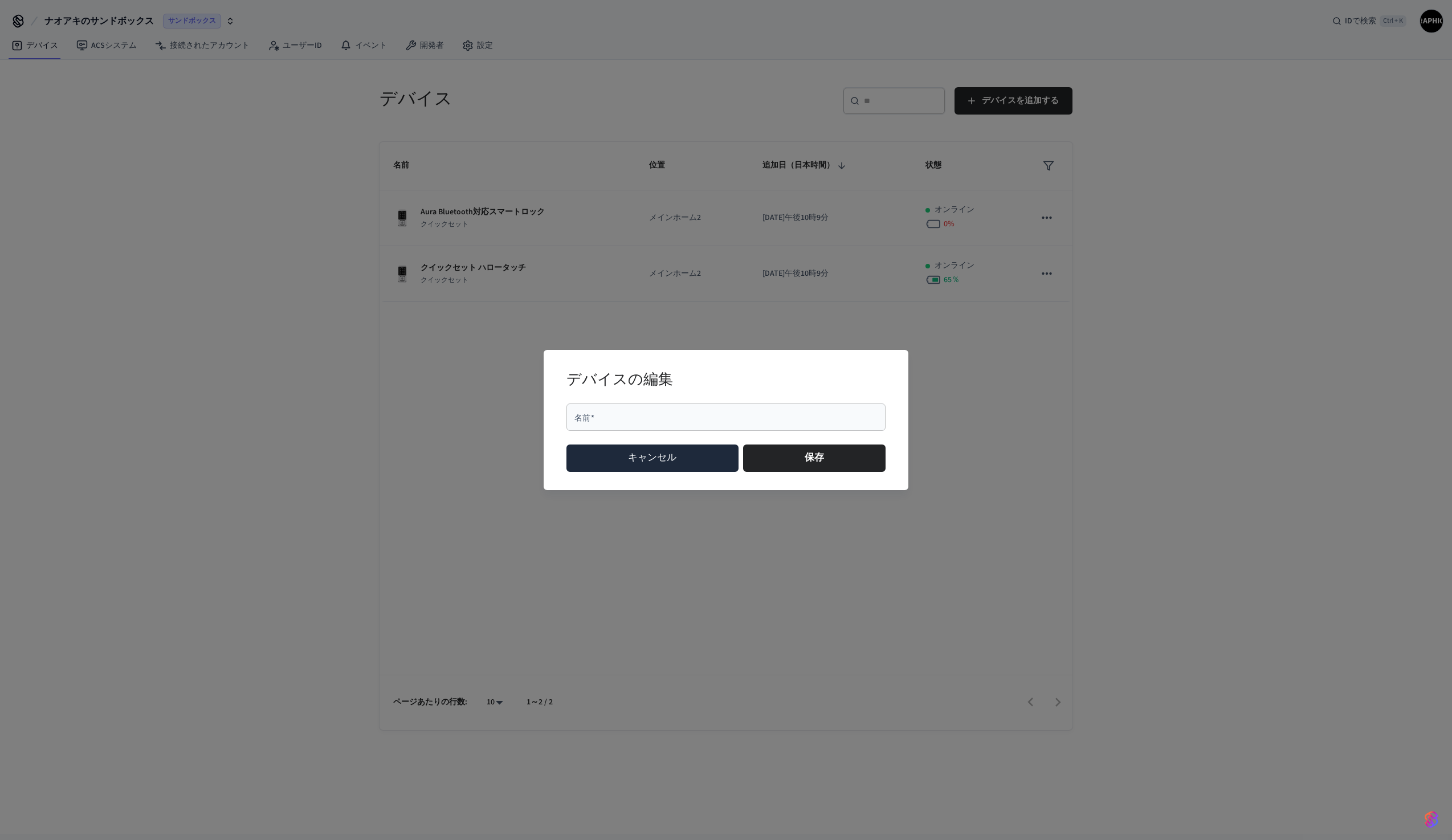
click at [638, 456] on font "キャンセル" at bounding box center [652, 458] width 48 height 13
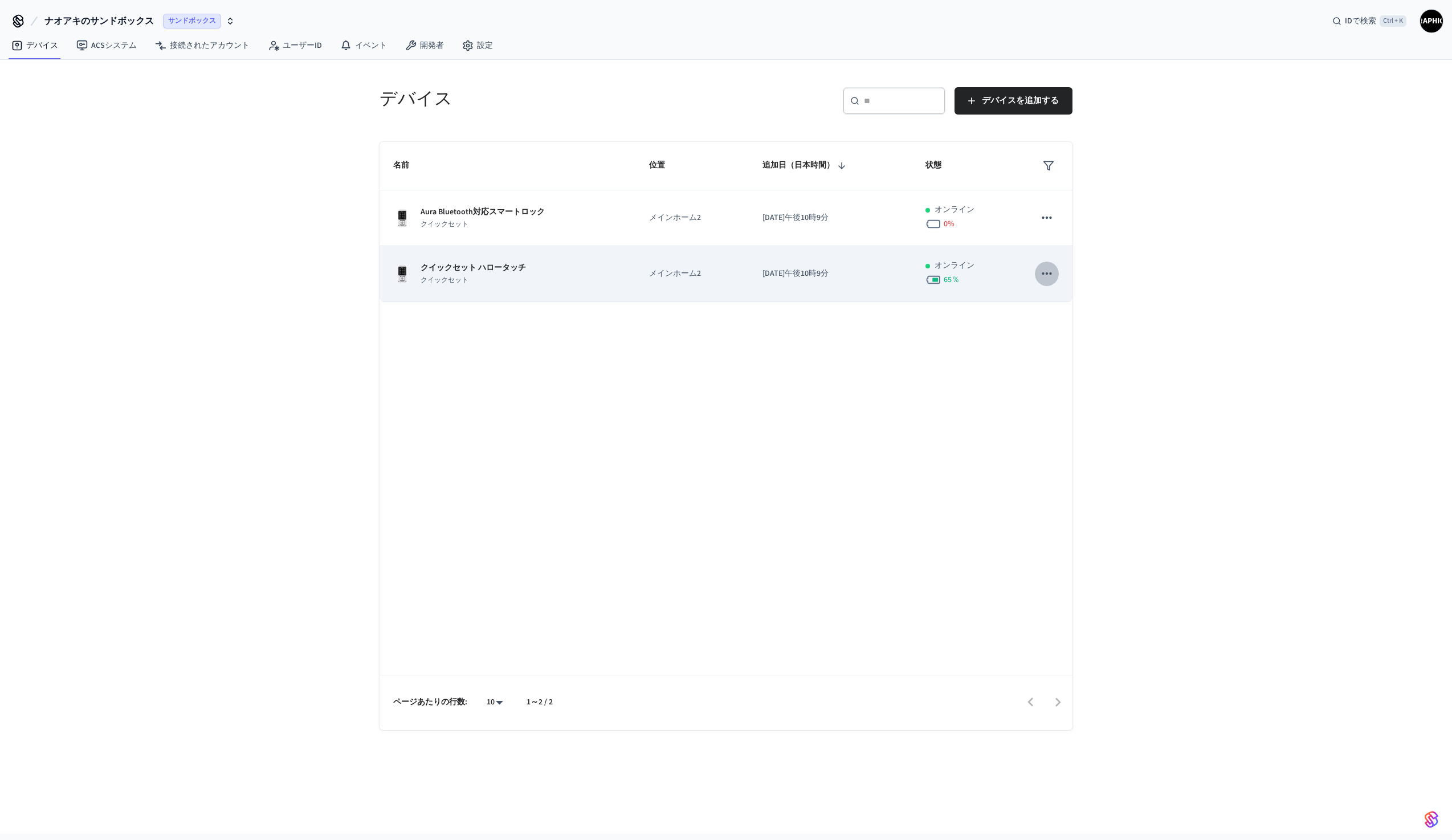
click at [1057, 278] on button "粘着テーブル" at bounding box center [1046, 273] width 24 height 24
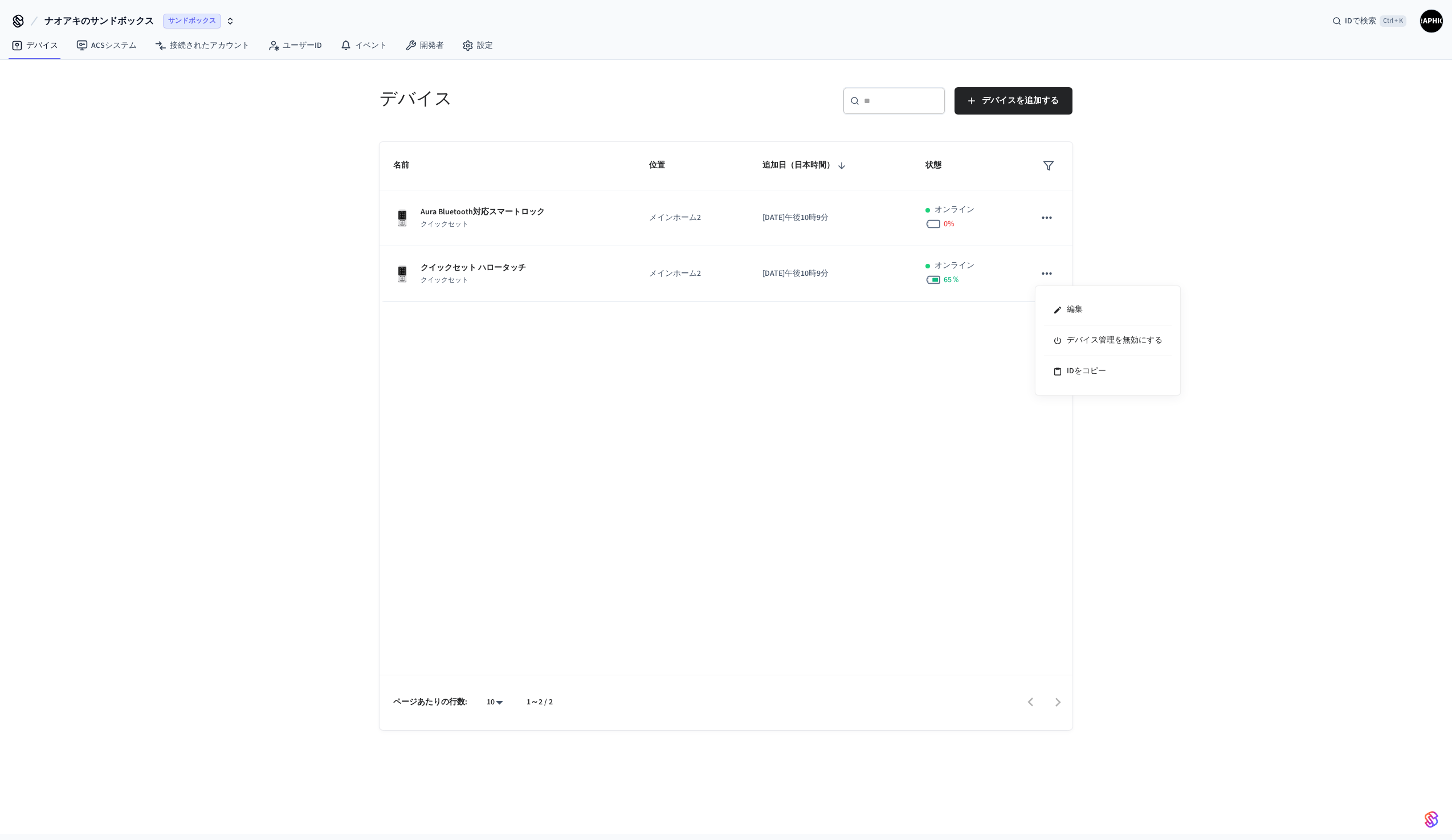
click at [995, 362] on div at bounding box center [726, 420] width 1452 height 840
click at [1006, 99] on font "デバイスを追加する" at bounding box center [1020, 100] width 77 height 12
click at [1008, 105] on font "デバイスを追加する" at bounding box center [1020, 100] width 77 height 12
click at [234, 21] on icon "button" at bounding box center [231, 21] width 9 height 9
click at [139, 79] on div "230-1 生産" at bounding box center [153, 73] width 156 height 15
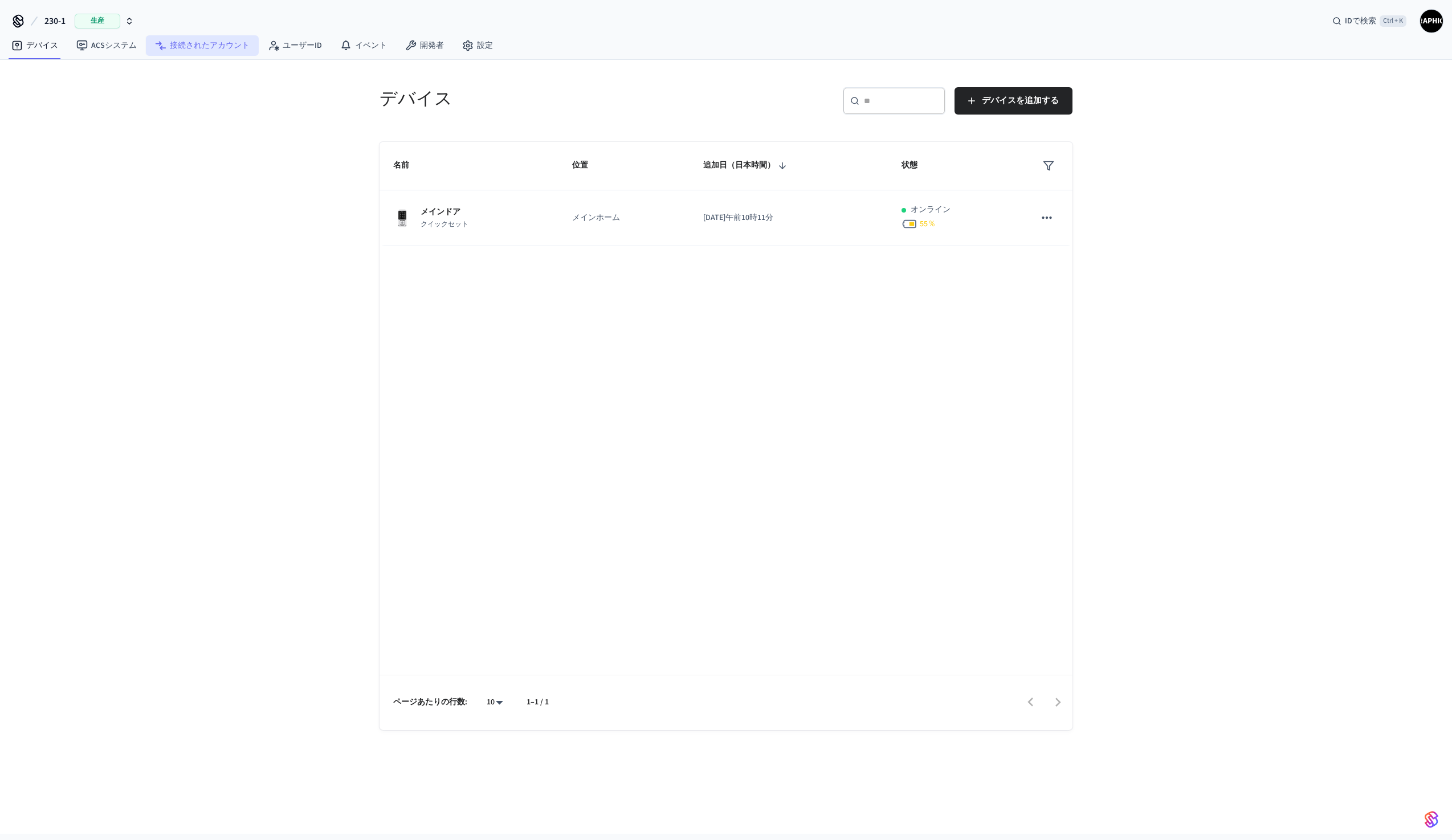
click at [219, 38] on link "接続されたアカウント" at bounding box center [202, 46] width 113 height 21
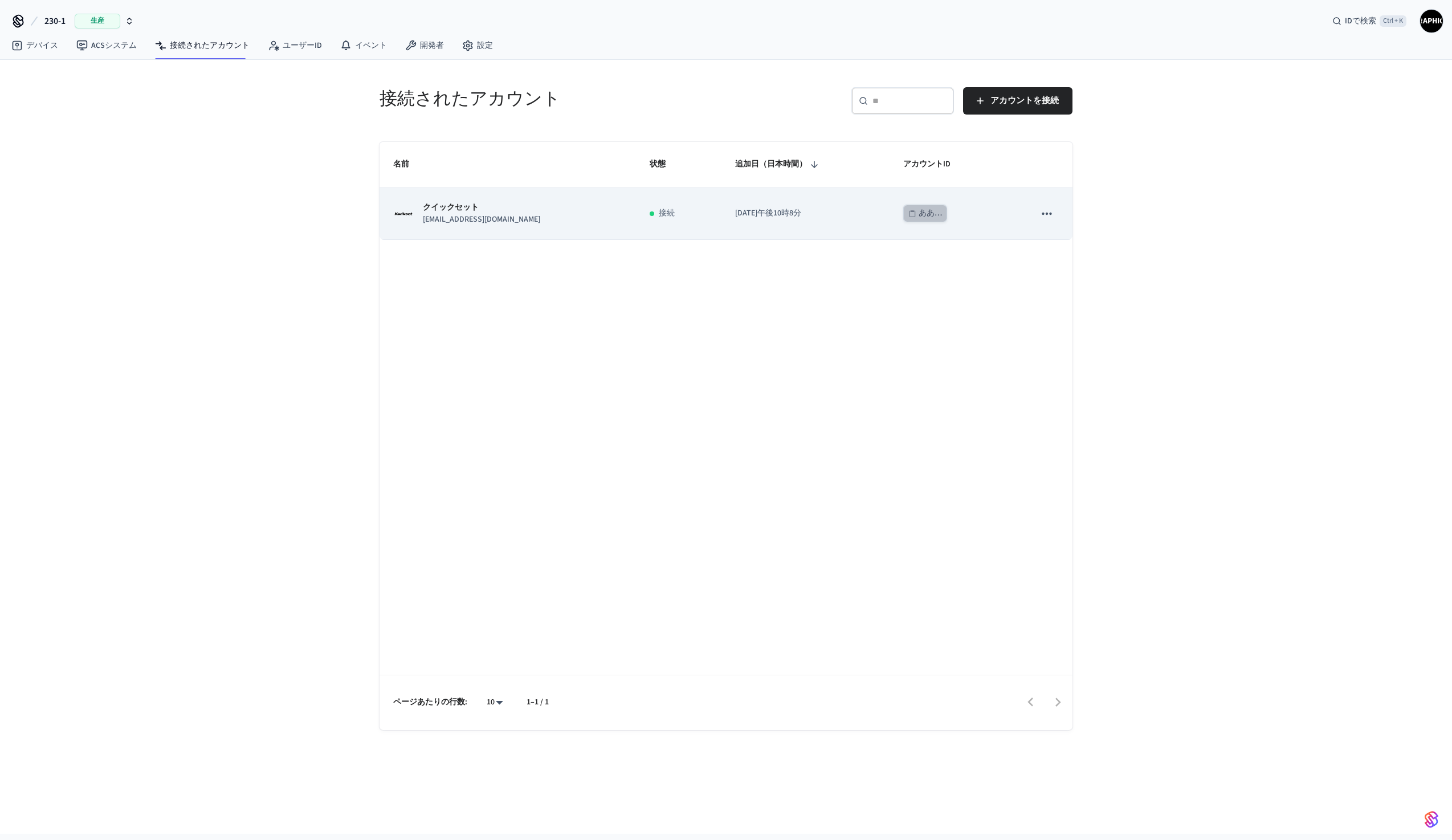
click at [919, 220] on div "ああ…" at bounding box center [930, 214] width 23 height 14
click at [1053, 212] on icon "粘着テーブル" at bounding box center [1046, 214] width 15 height 15
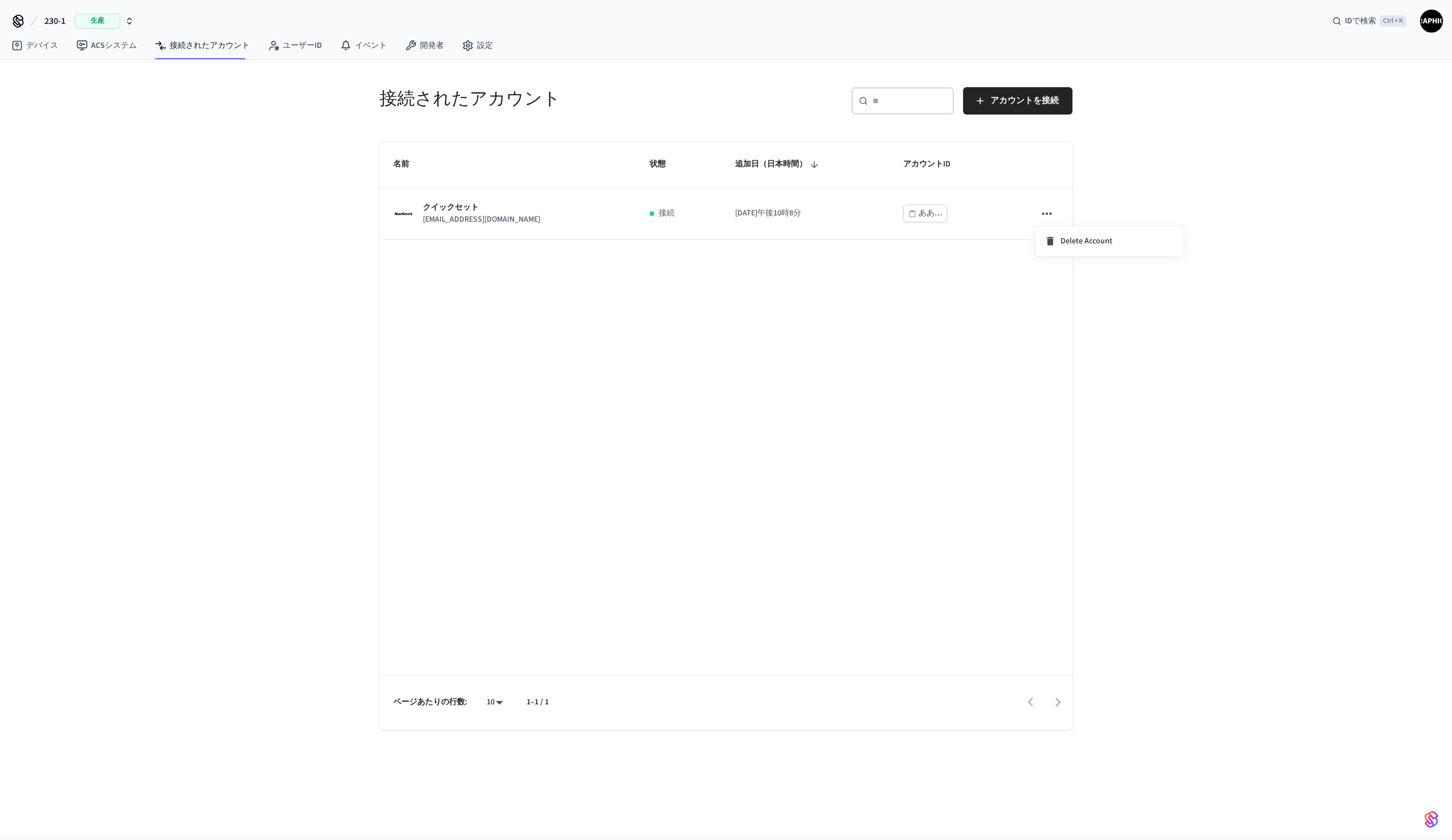
click at [40, 46] on div at bounding box center [726, 420] width 1452 height 840
click at [30, 38] on link "デバイス" at bounding box center [35, 46] width 65 height 21
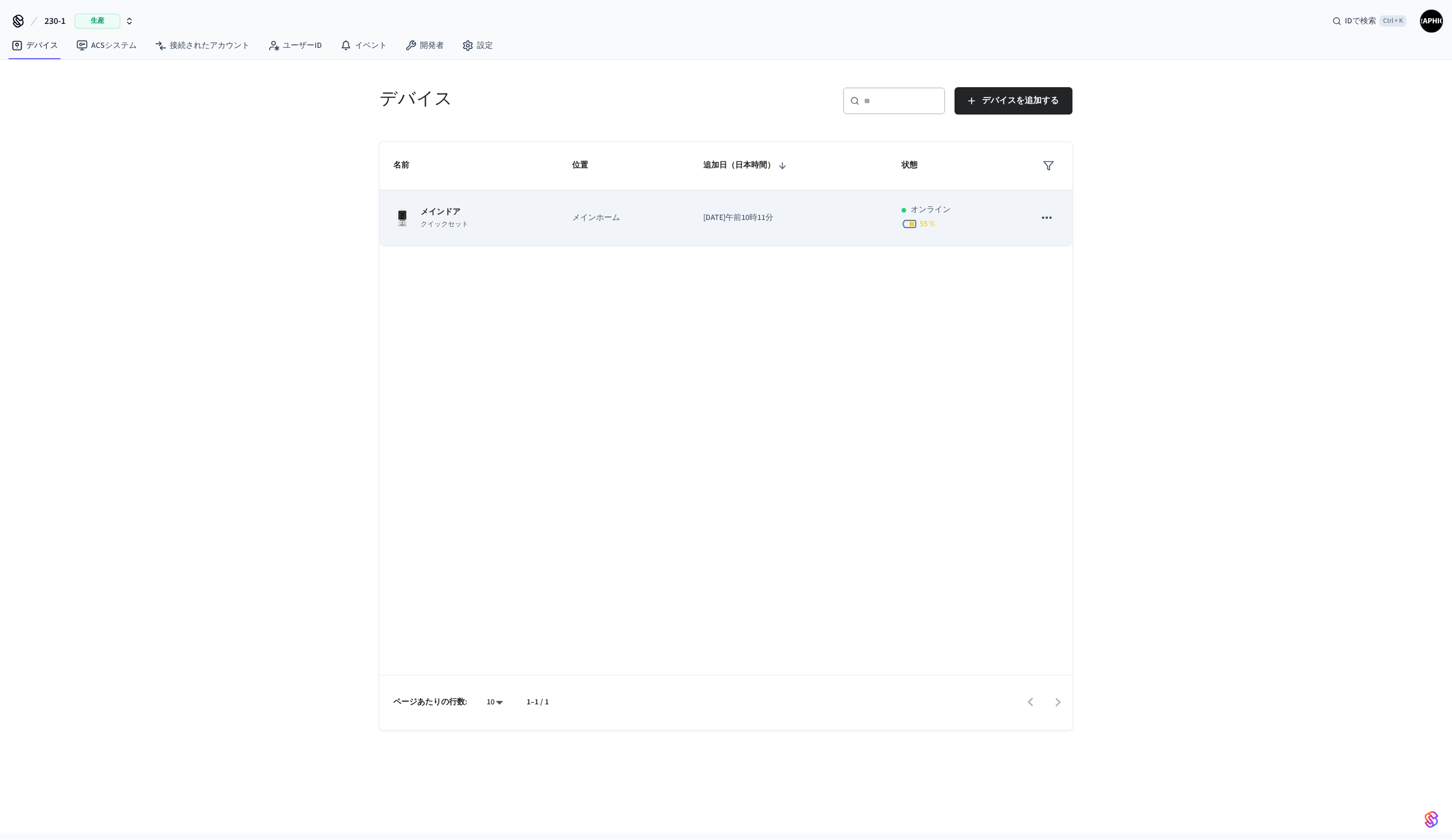
click at [1051, 219] on icon "粘着テーブル" at bounding box center [1046, 217] width 15 height 15
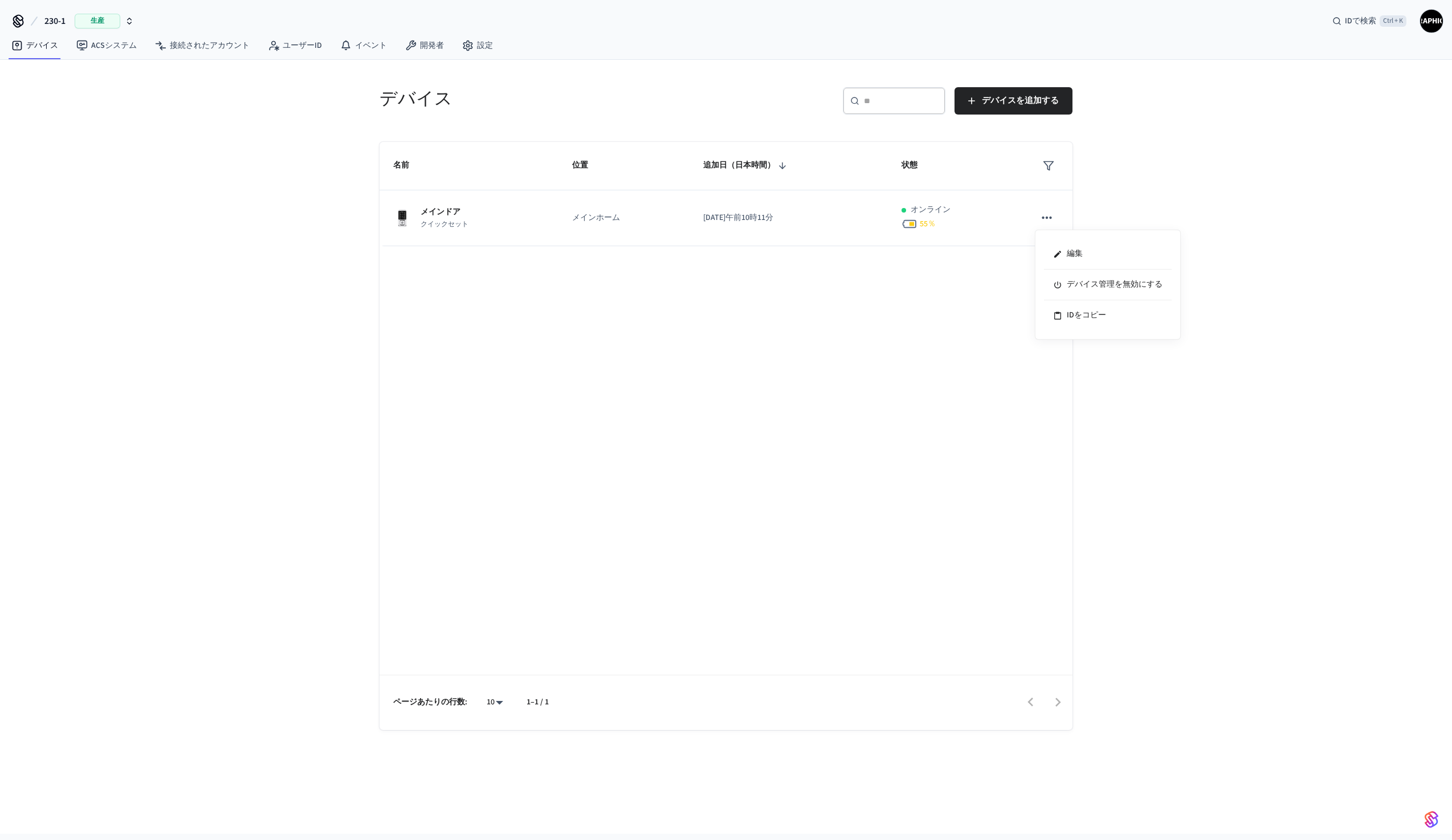
click at [425, 212] on div at bounding box center [726, 420] width 1452 height 840
click at [1017, 99] on font "デバイスを追加する" at bounding box center [1020, 100] width 77 height 12
click at [121, 47] on font "ACSシステム" at bounding box center [113, 46] width 46 height 12
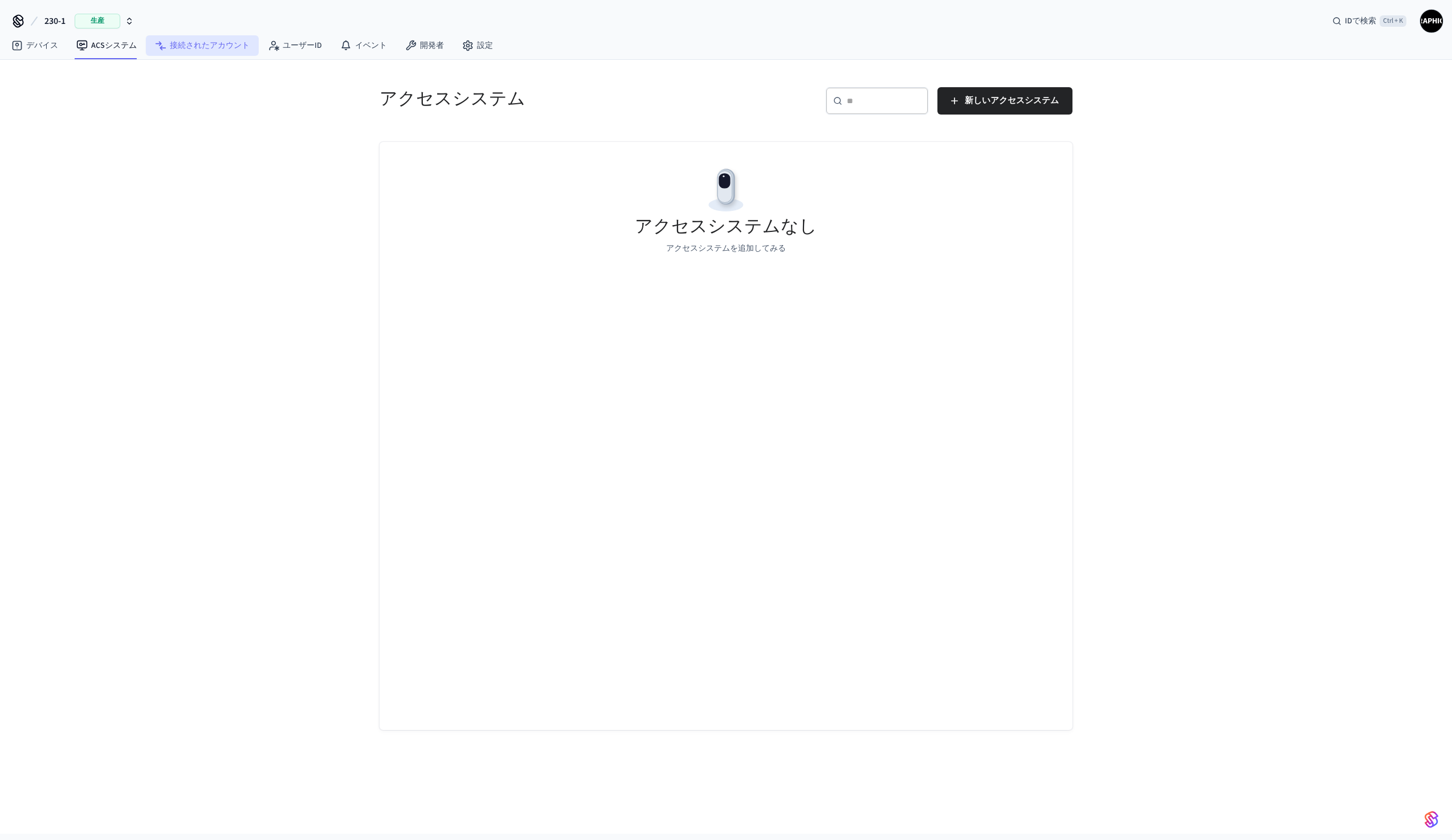
click at [203, 55] on link "接続されたアカウント" at bounding box center [202, 46] width 113 height 21
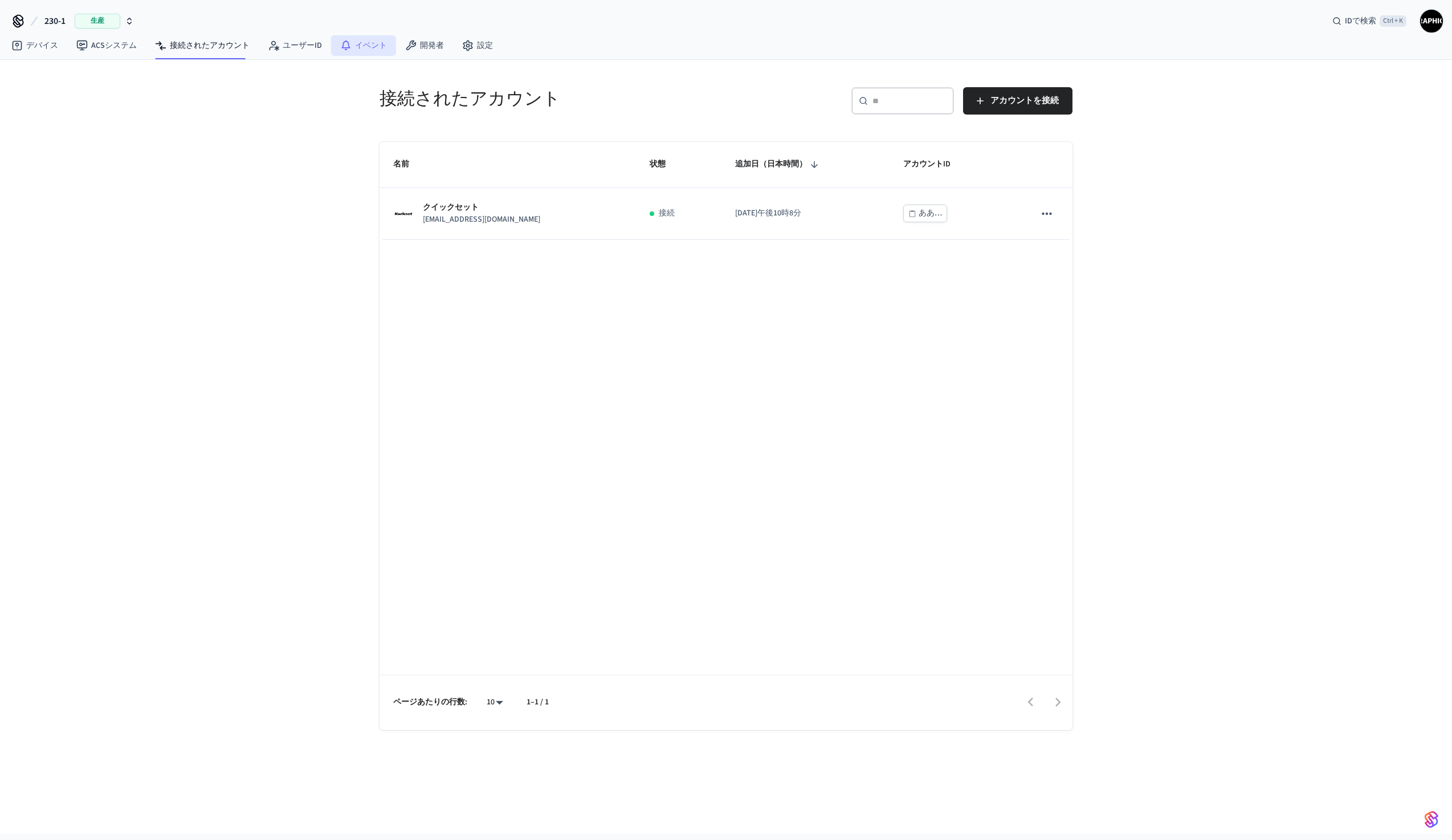
click at [377, 46] on font "イベント" at bounding box center [371, 46] width 32 height 12
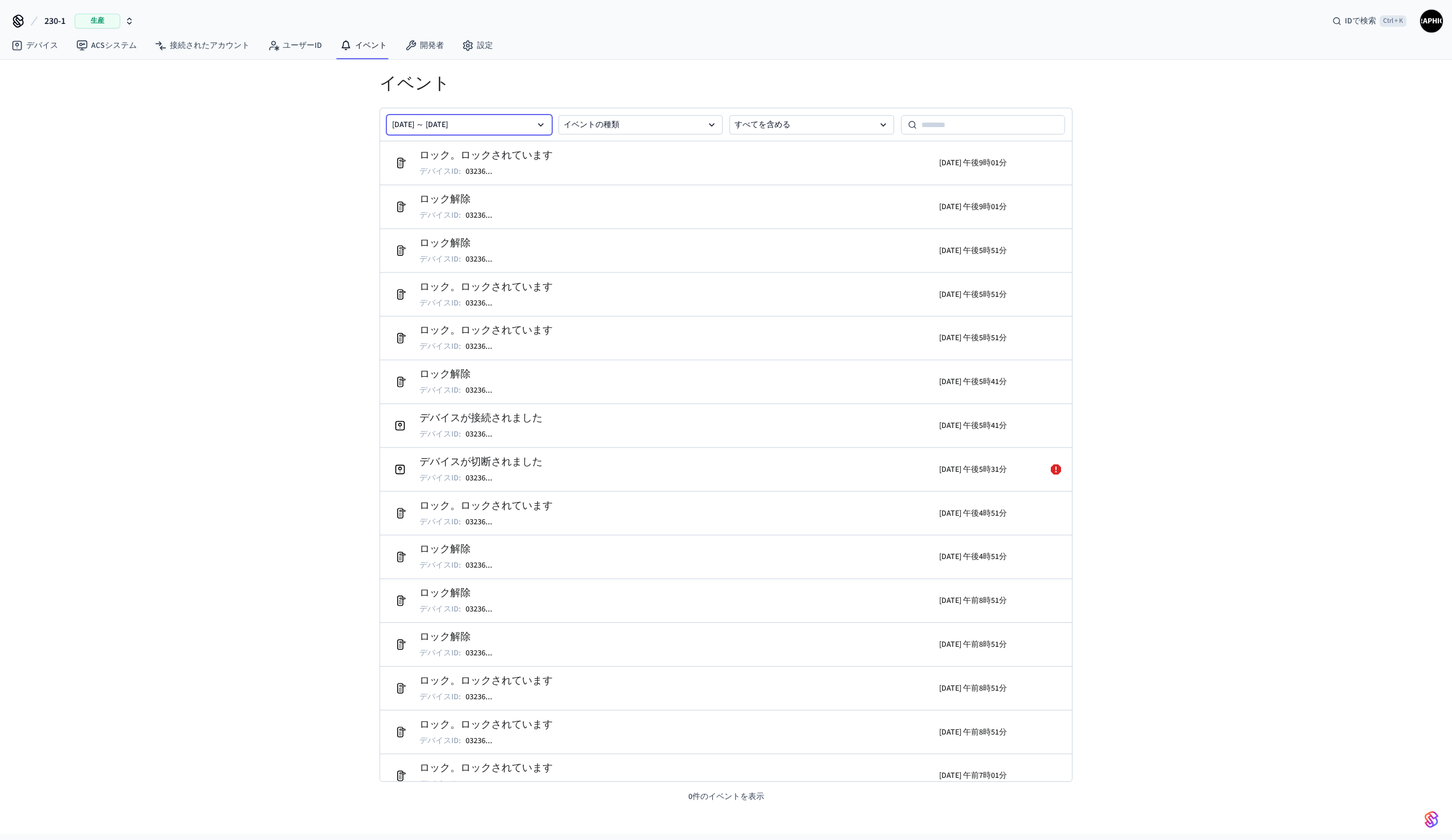
click at [544, 125] on icon "button" at bounding box center [541, 124] width 12 height 12
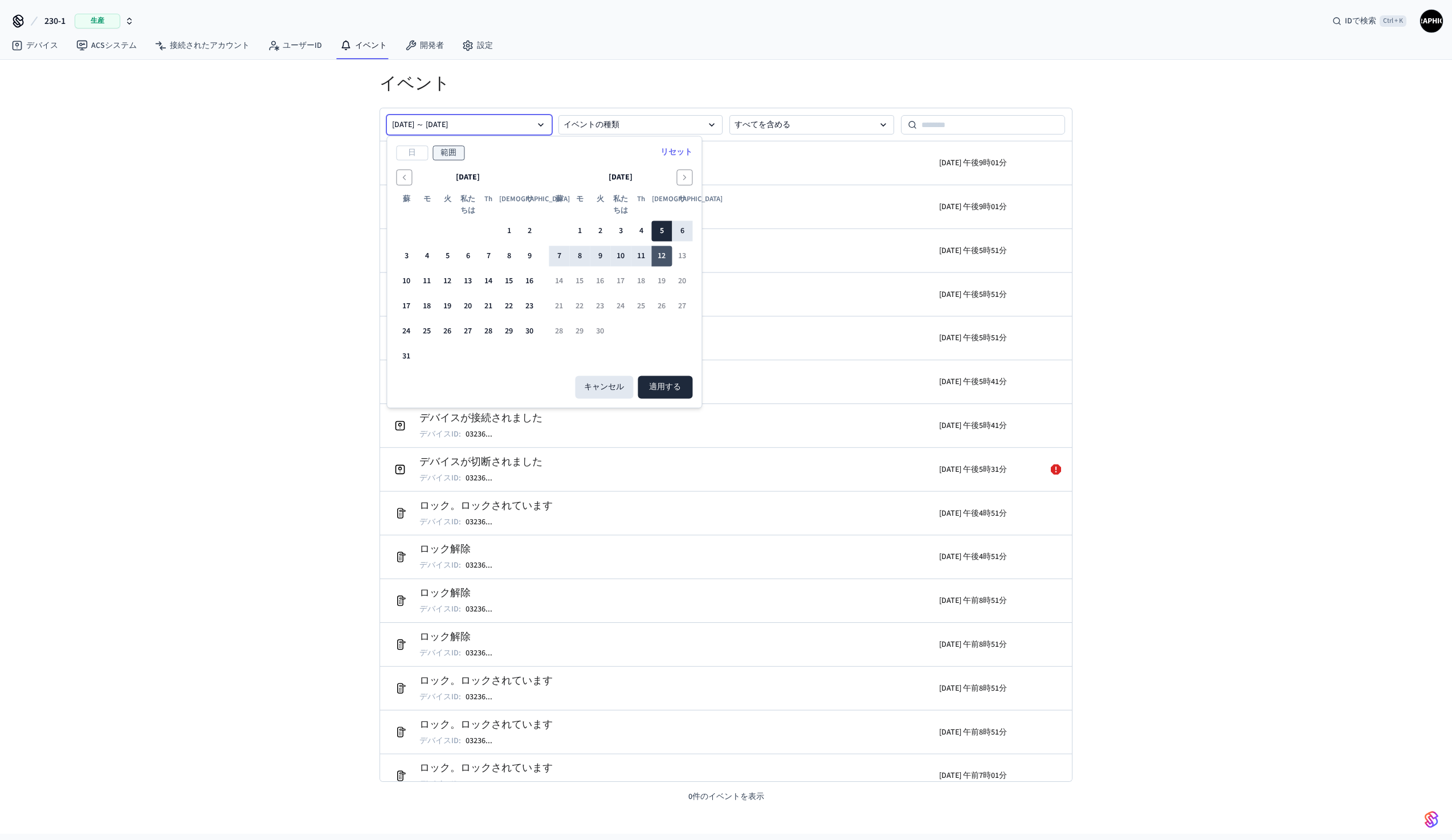
click at [661, 257] on font "12" at bounding box center [661, 256] width 8 height 12
click at [671, 382] on font "適用する" at bounding box center [666, 387] width 32 height 12
click at [662, 256] on font "12" at bounding box center [661, 256] width 8 height 12
click at [643, 257] on font "11" at bounding box center [641, 256] width 8 height 12
click at [658, 257] on font "12" at bounding box center [661, 256] width 8 height 12
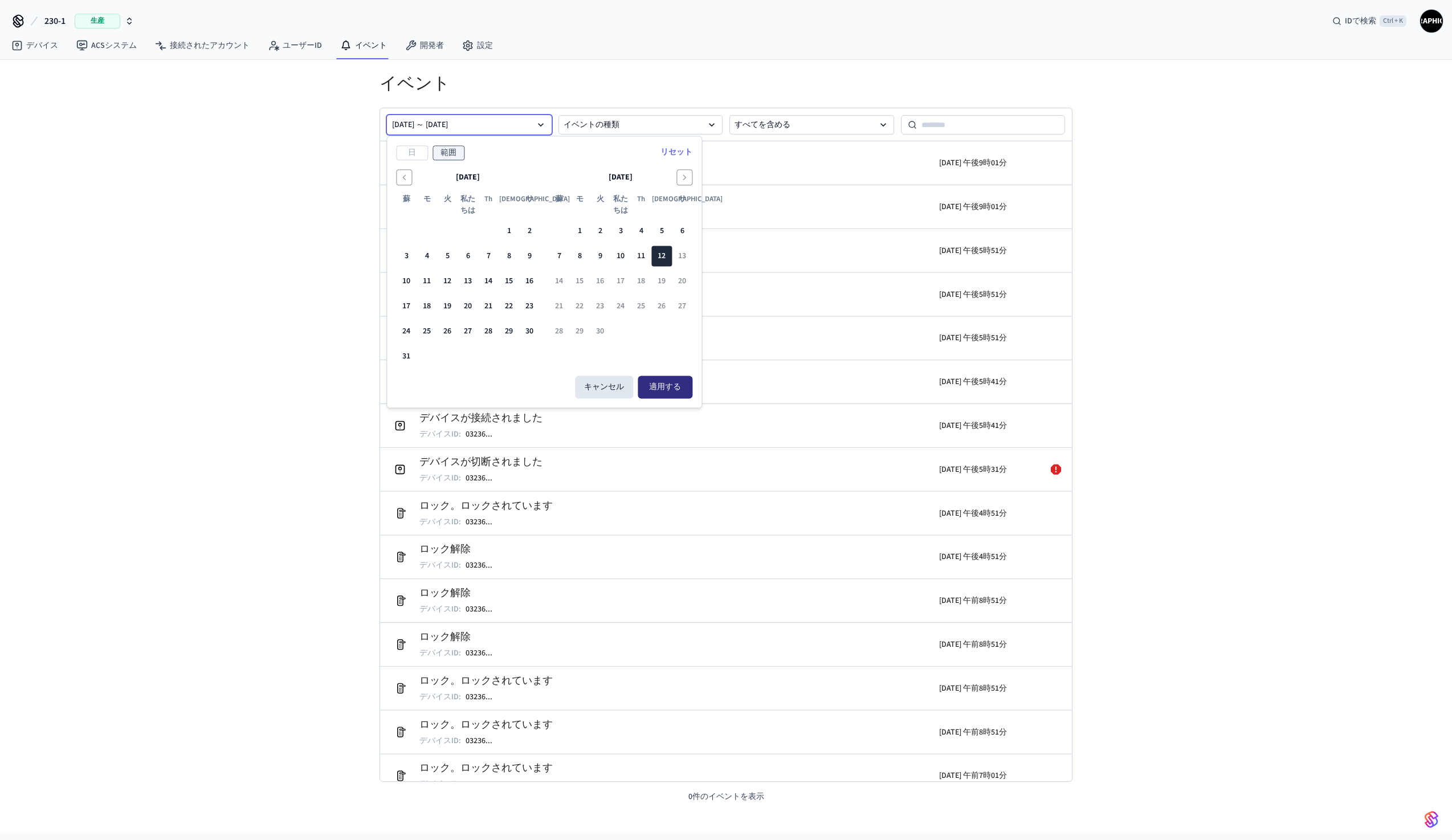
click at [674, 386] on font "適用する" at bounding box center [666, 387] width 32 height 12
click at [639, 250] on button "11" at bounding box center [641, 256] width 21 height 21
click at [661, 258] on font "12" at bounding box center [661, 256] width 8 height 12
click at [644, 257] on font "11" at bounding box center [641, 256] width 8 height 12
click at [539, 126] on icon "button" at bounding box center [541, 124] width 12 height 12
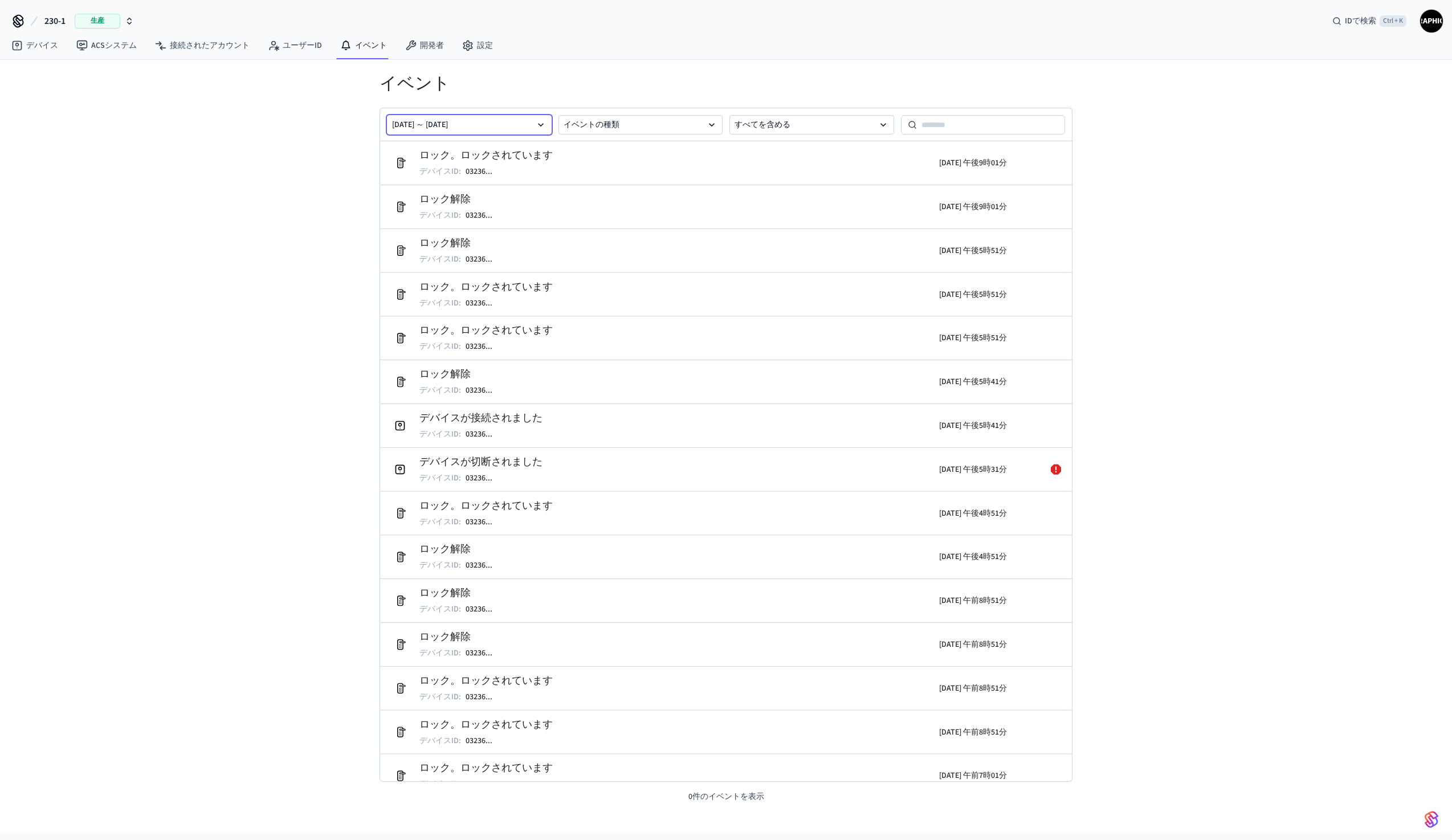
click at [539, 126] on icon "button" at bounding box center [541, 124] width 12 height 12
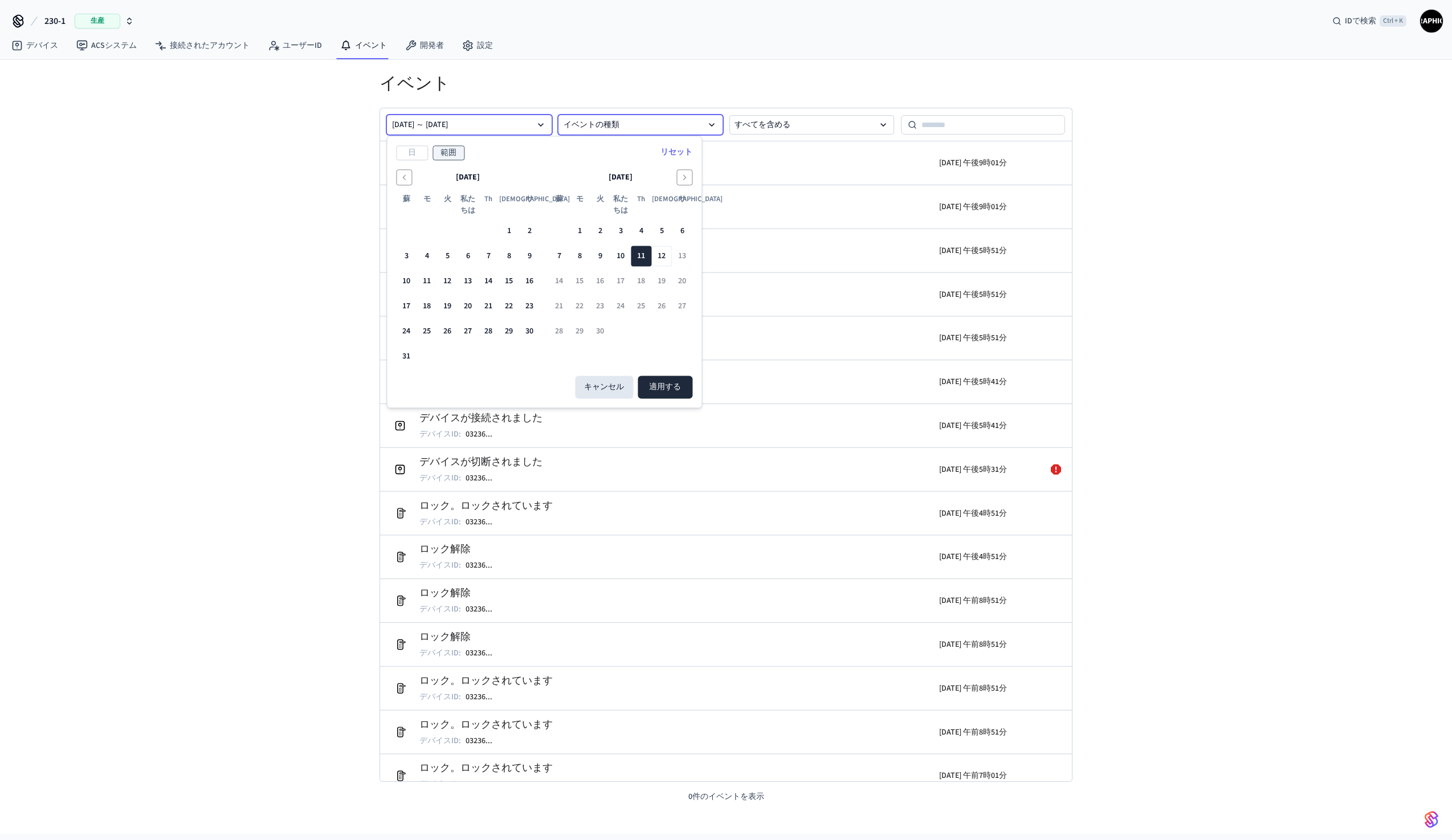
click at [635, 131] on button "イベントの種類" at bounding box center [641, 125] width 164 height 20
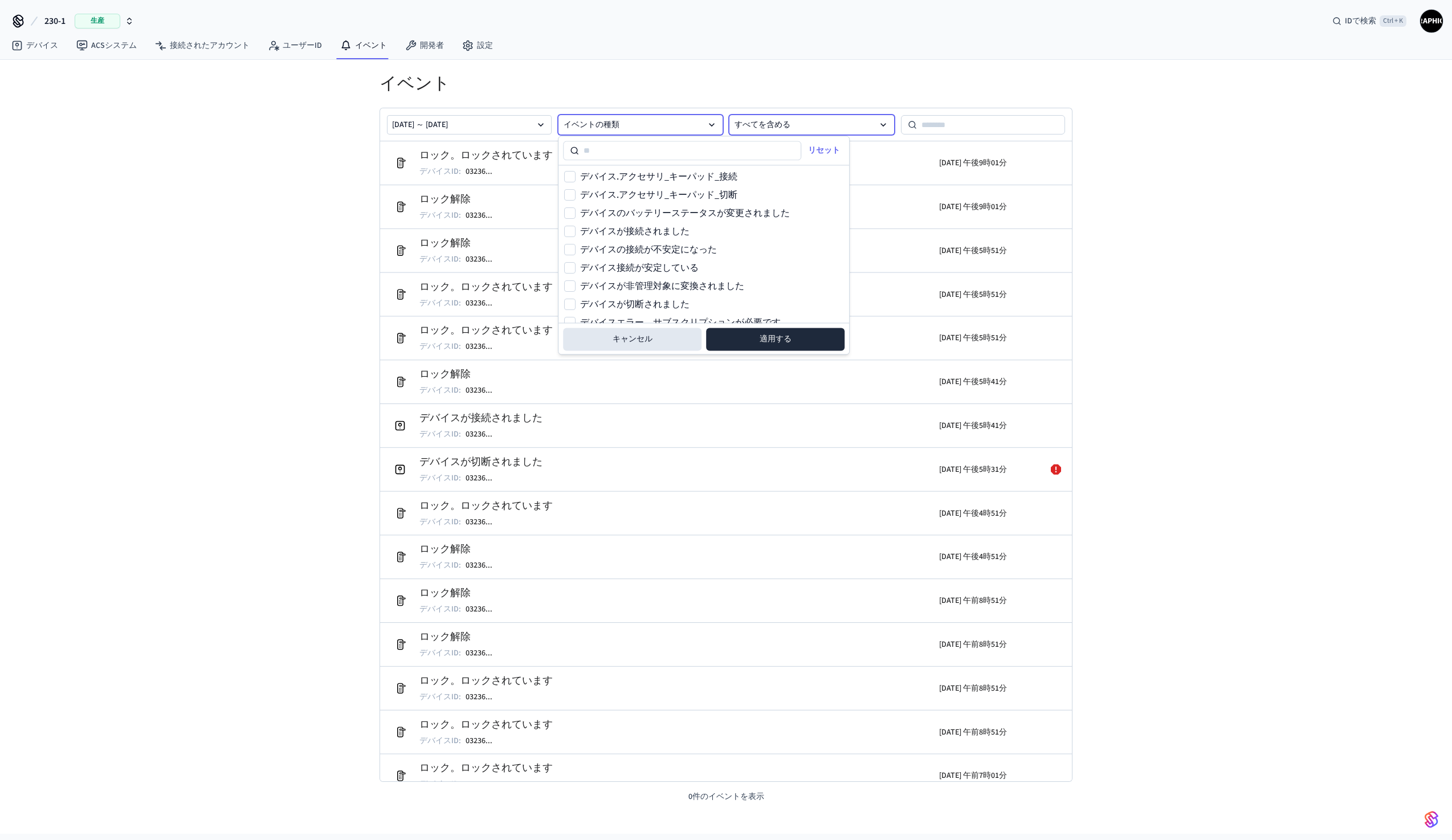
click at [847, 130] on button "すべてを含める" at bounding box center [811, 125] width 164 height 20
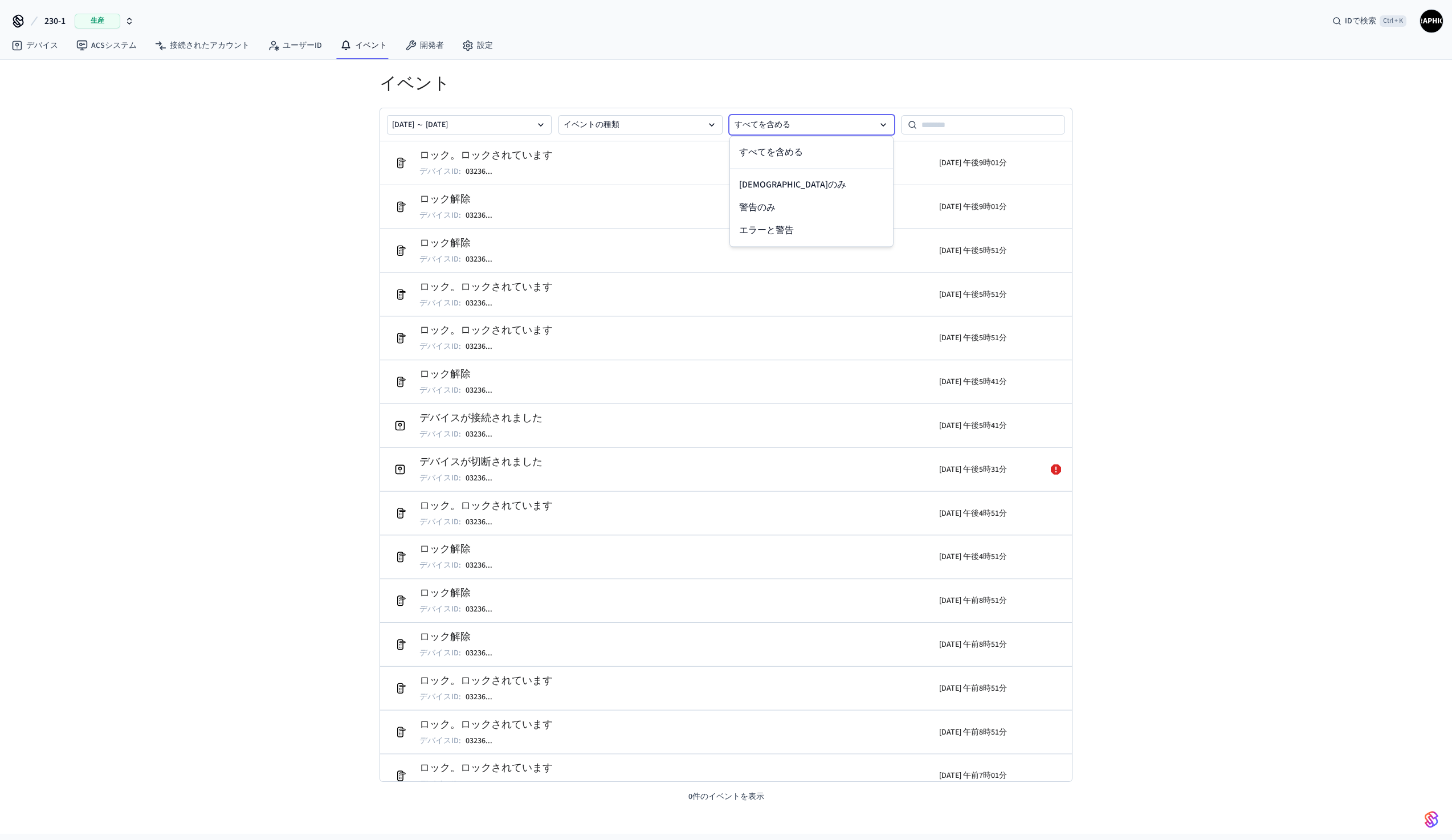
click at [847, 131] on button "すべてを含める" at bounding box center [811, 125] width 164 height 20
click at [470, 49] on icon at bounding box center [467, 46] width 12 height 12
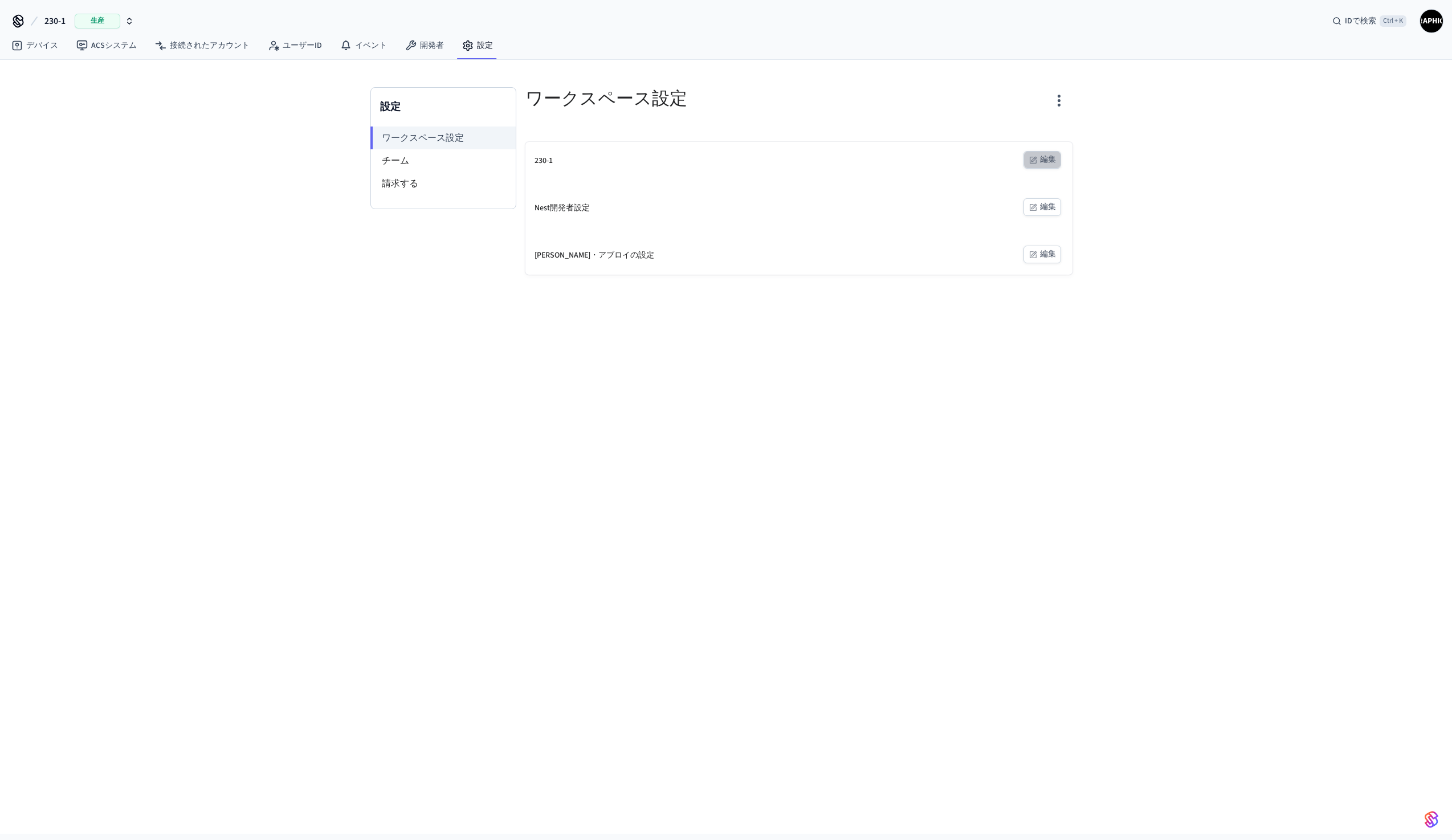
click at [1052, 156] on font "編集" at bounding box center [1048, 159] width 16 height 12
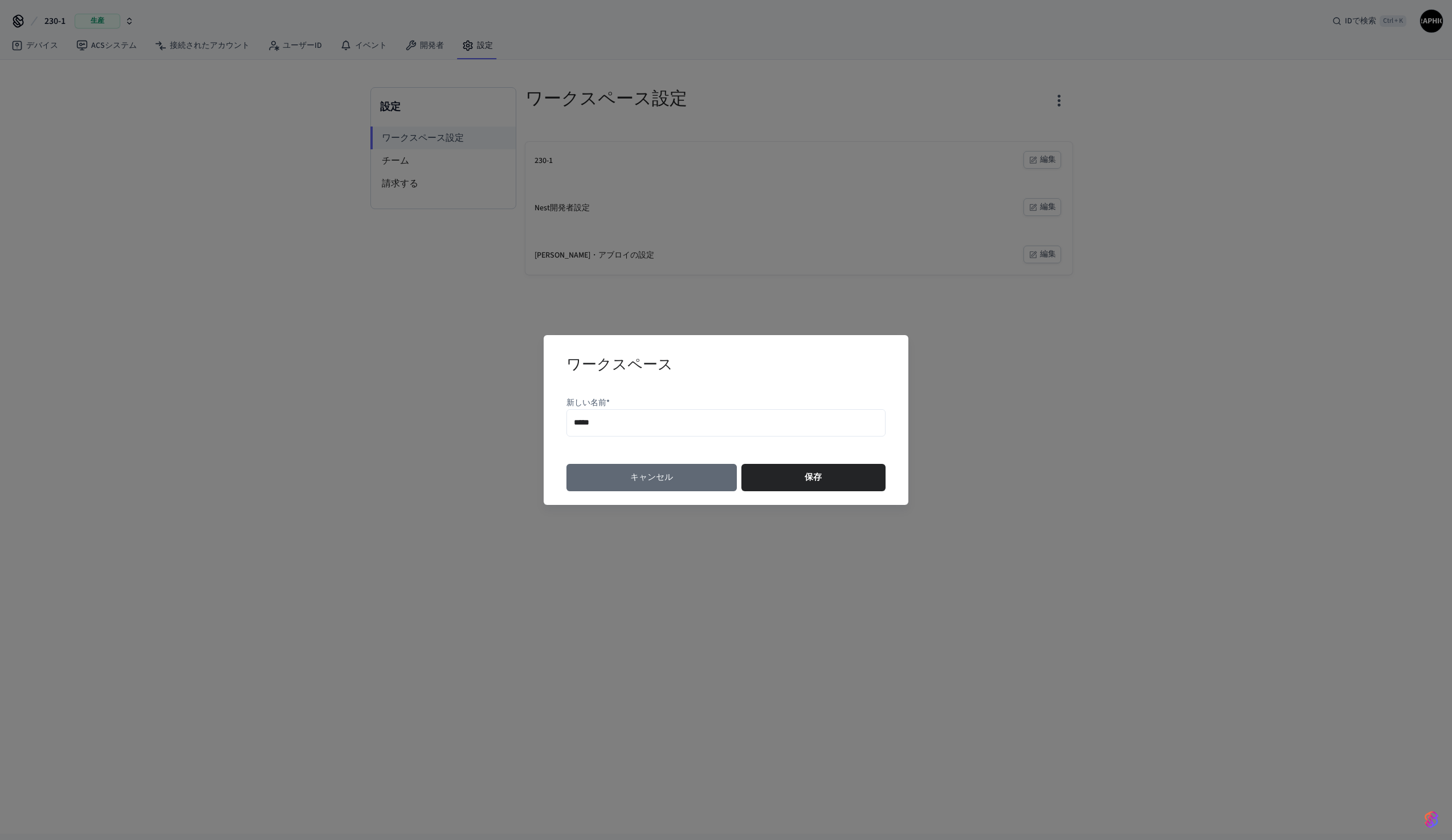
click at [663, 482] on font "キャンセル" at bounding box center [651, 477] width 43 height 12
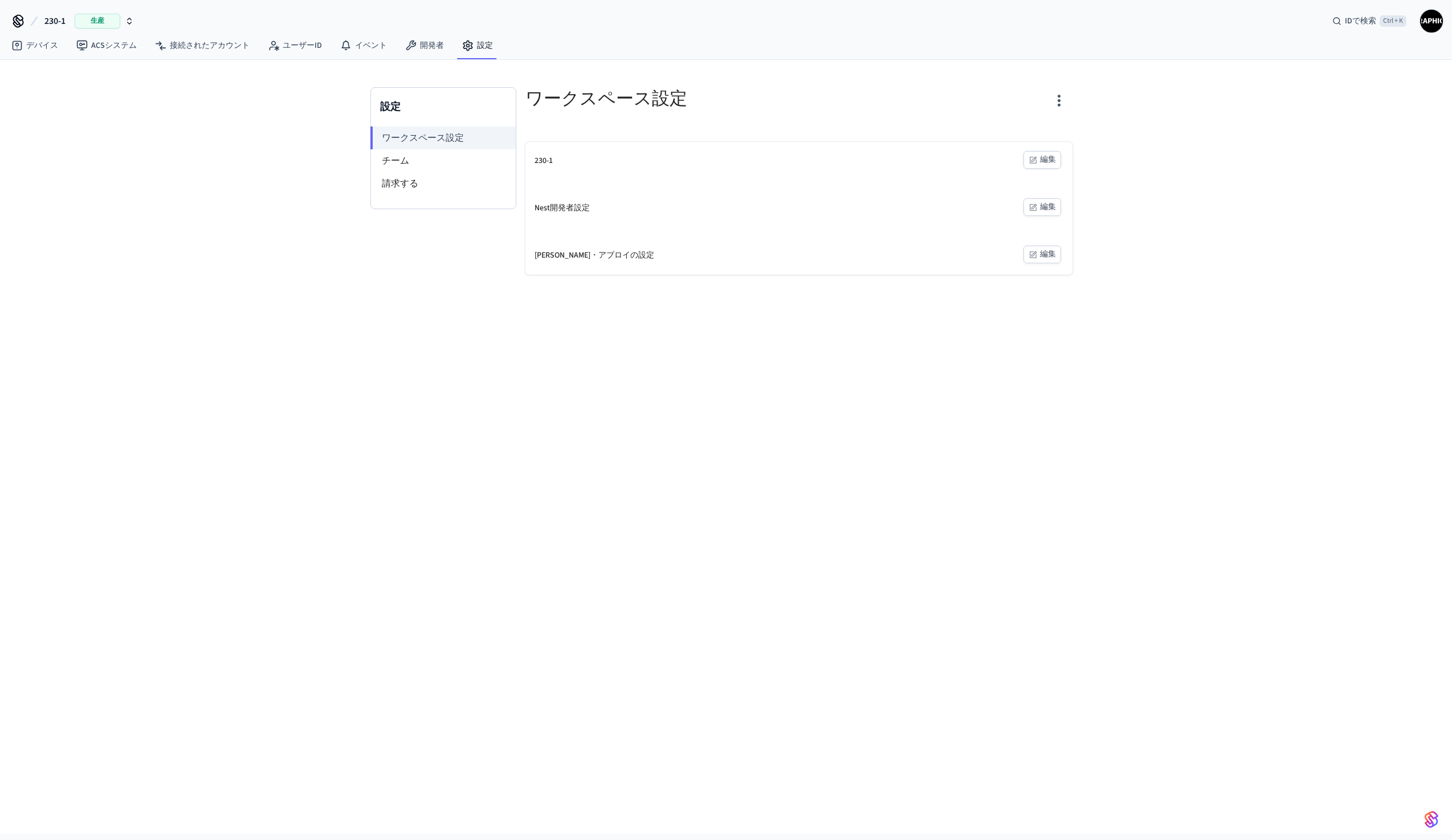
click at [546, 165] on font "230-1" at bounding box center [543, 160] width 18 height 12
click at [1040, 209] on font "編集" at bounding box center [1048, 206] width 16 height 12
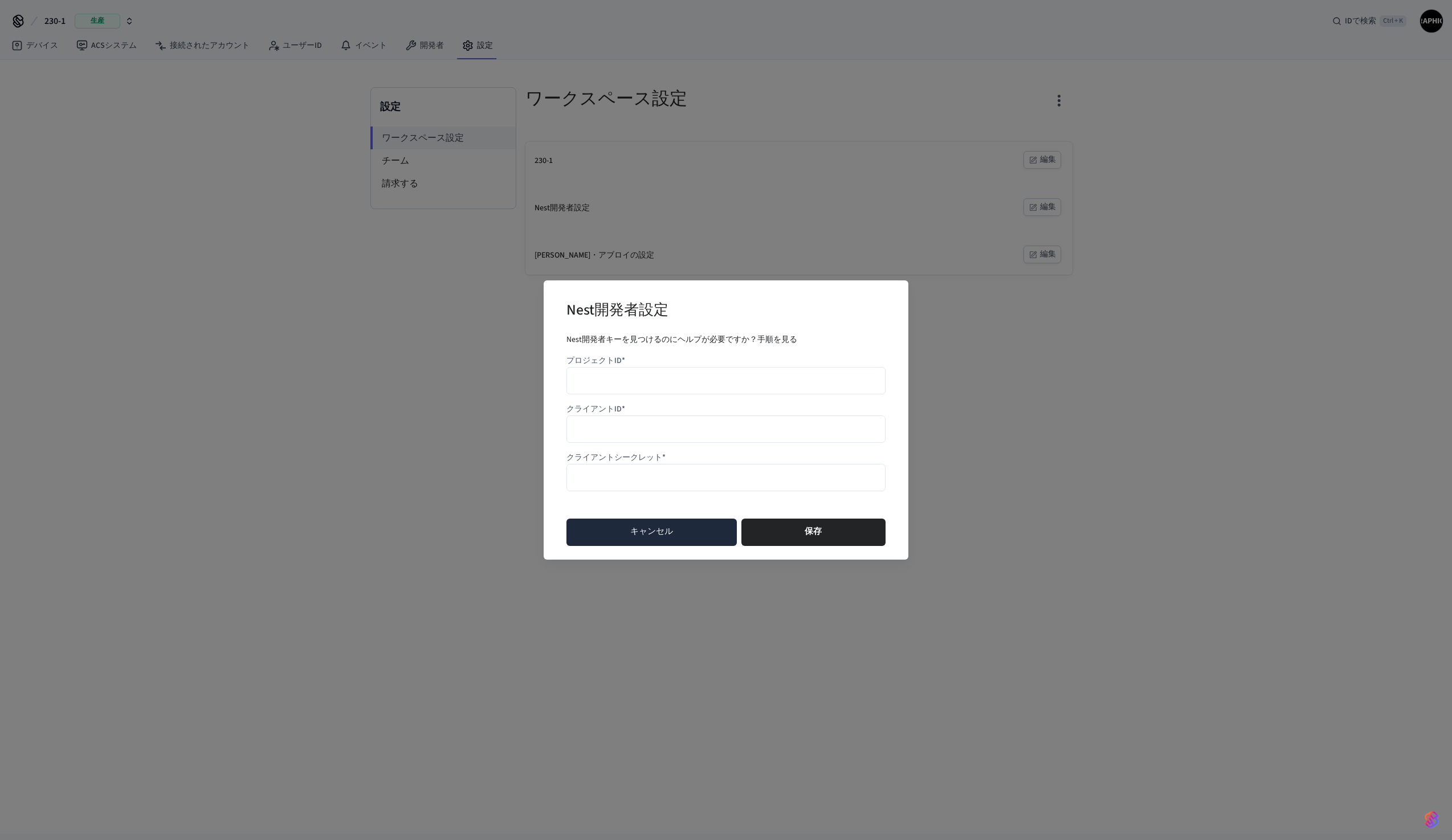
click at [661, 543] on button "キャンセル" at bounding box center [651, 532] width 171 height 28
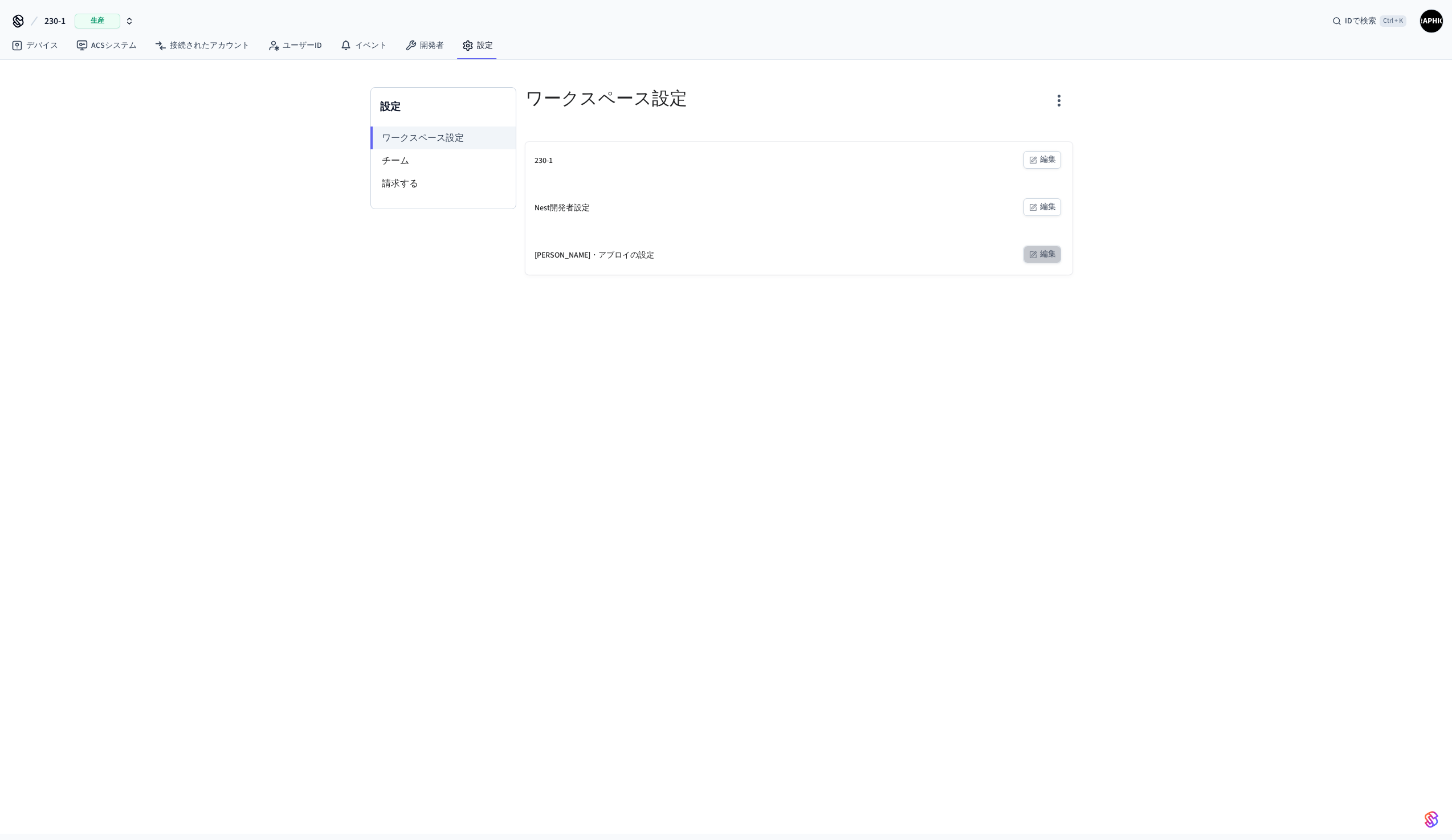
click at [1045, 256] on font "編集" at bounding box center [1048, 254] width 16 height 12
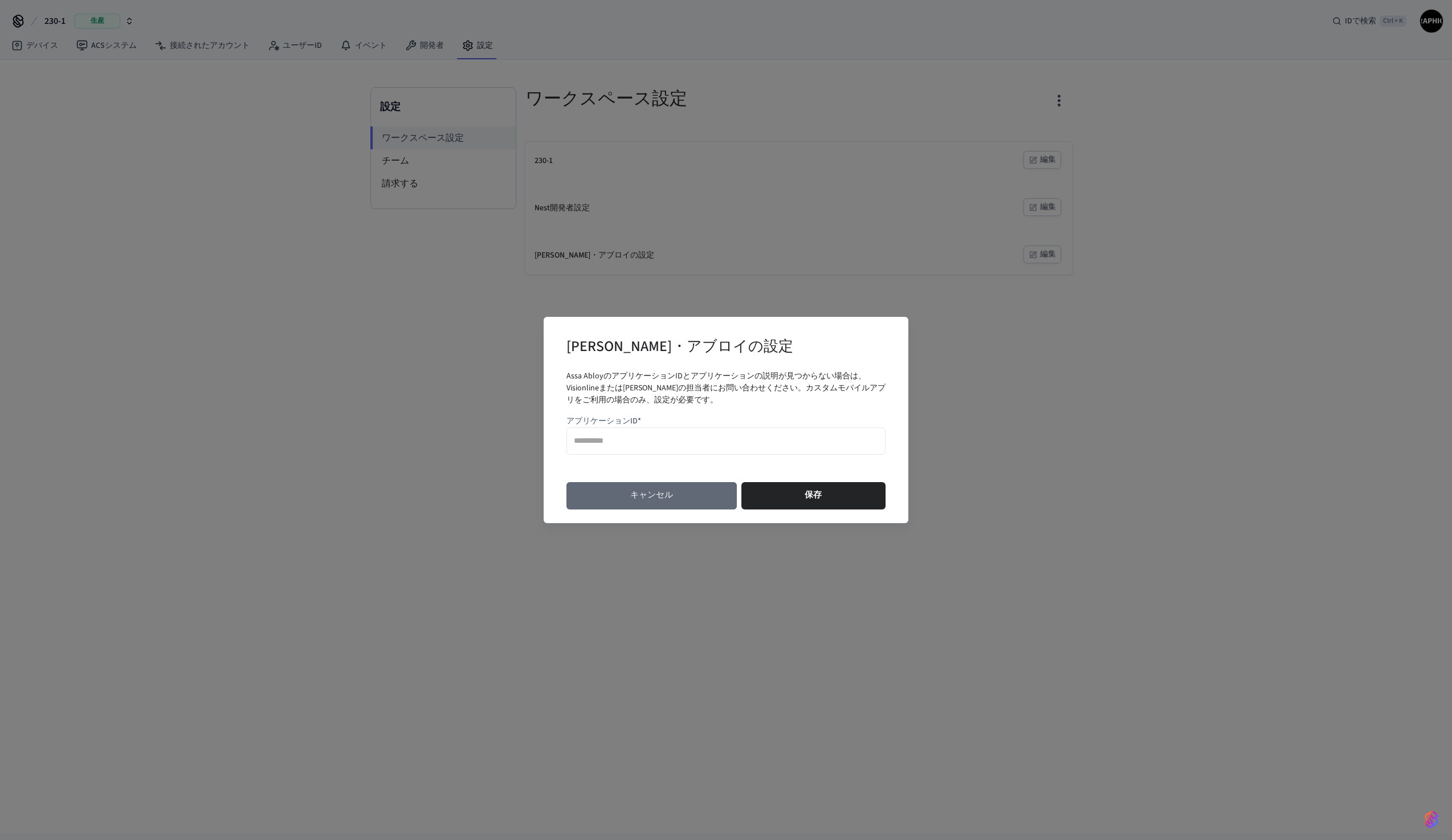
click at [684, 498] on button "キャンセル" at bounding box center [651, 496] width 171 height 28
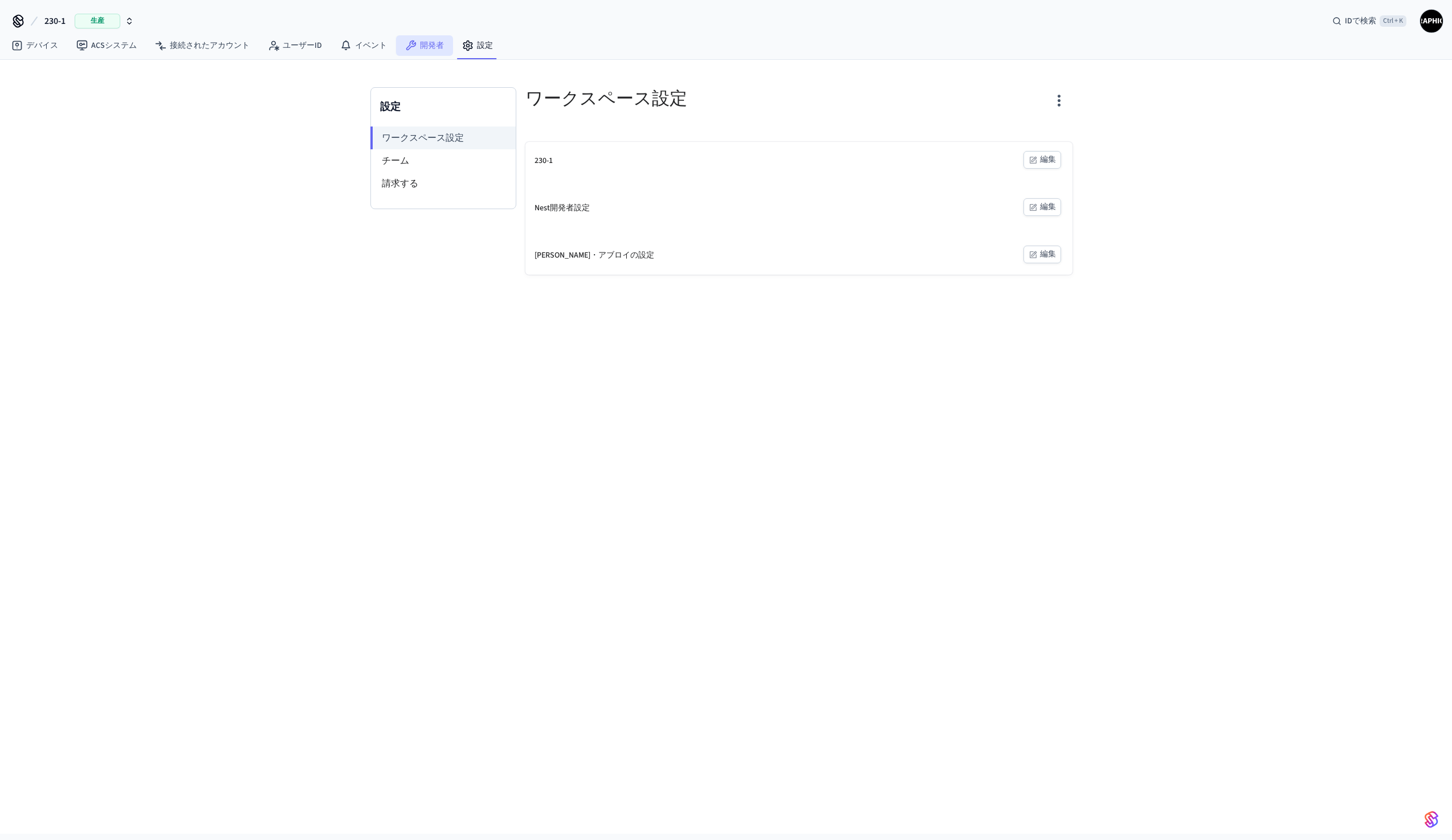
click at [424, 45] on font "開発者" at bounding box center [432, 46] width 24 height 12
